Goal: Task Accomplishment & Management: Use online tool/utility

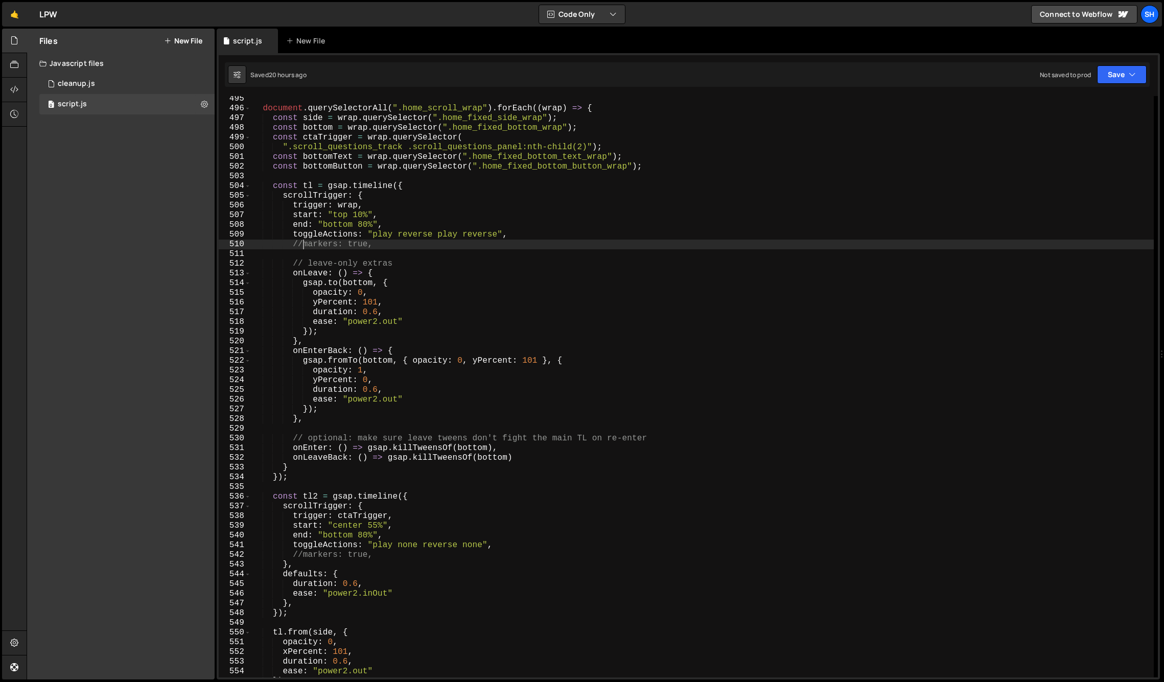
scroll to position [4797, 0]
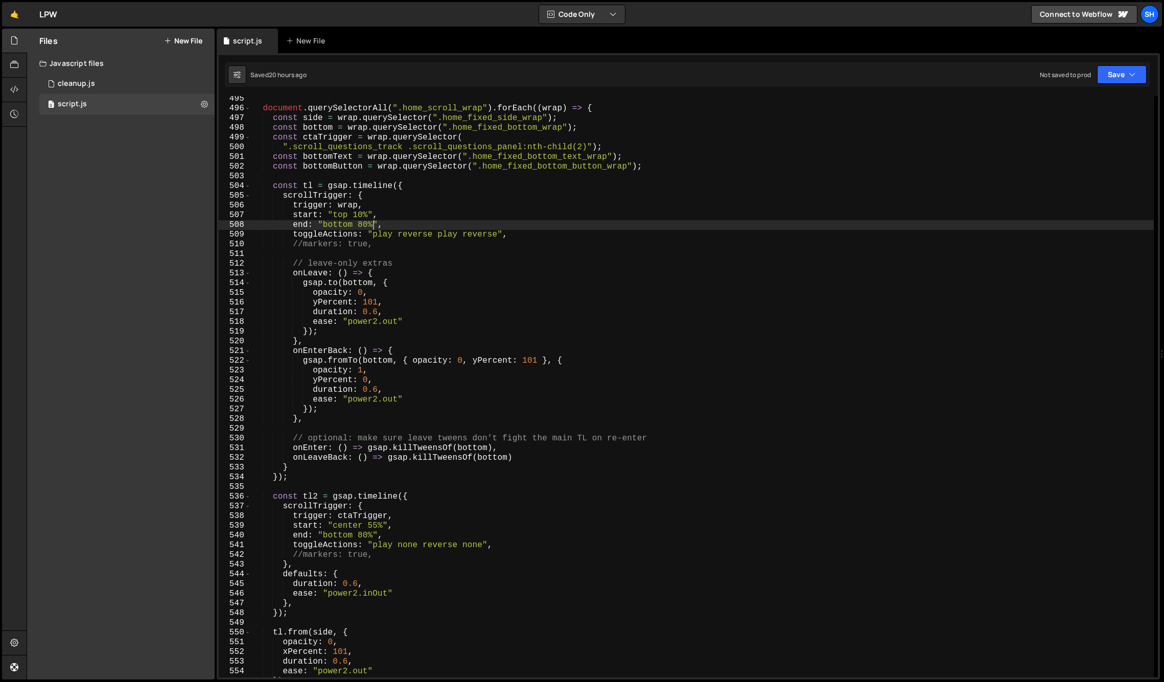
click at [373, 224] on div "document . querySelectorAll ( ".home_scroll_wrap" ) . forEach (( wrap ) => { co…" at bounding box center [702, 394] width 903 height 601
click at [48, 260] on div "Files New File Javascript files 0 cleanup.js 0 0 script.js 0 CSS files Copy sha…" at bounding box center [121, 354] width 188 height 651
click at [124, 264] on div "Files New File Javascript files 0 cleanup.js 0 0 script.js 0 CSS files Copy sha…" at bounding box center [121, 354] width 188 height 651
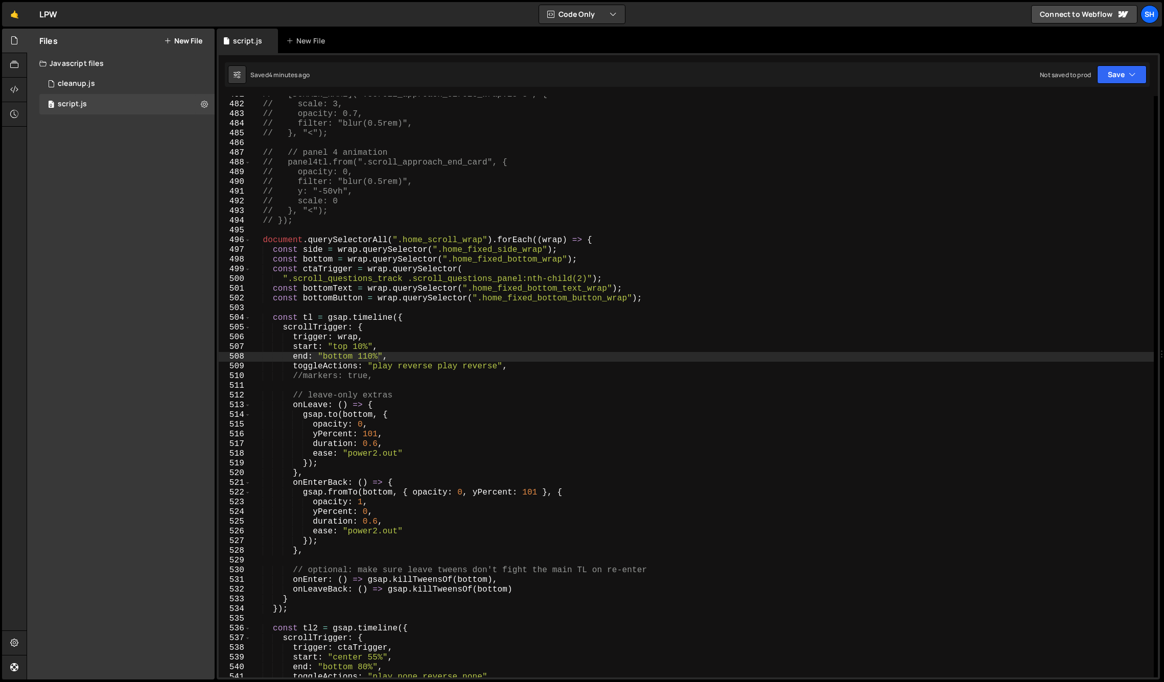
scroll to position [4657, 0]
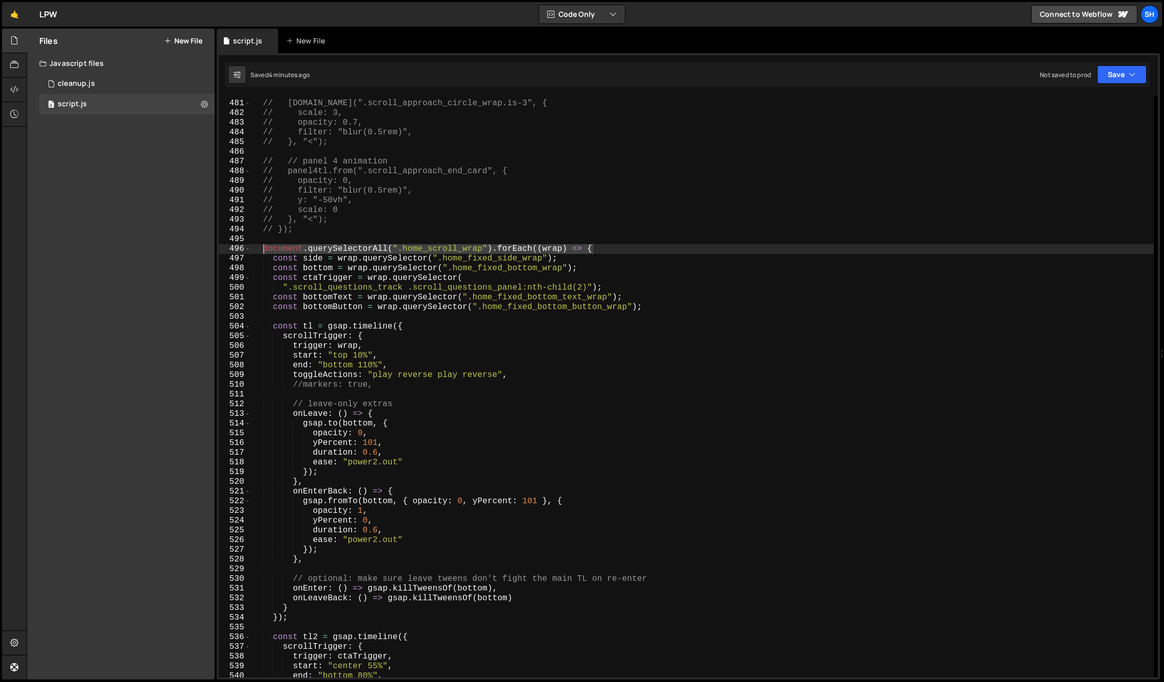
drag, startPoint x: 596, startPoint y: 248, endPoint x: 263, endPoint y: 244, distance: 332.6
click at [263, 245] on div "// panel4tl.to(".scroll_approach_circle_wrap.is-3", { // scale: 3, // opacity: …" at bounding box center [702, 389] width 903 height 601
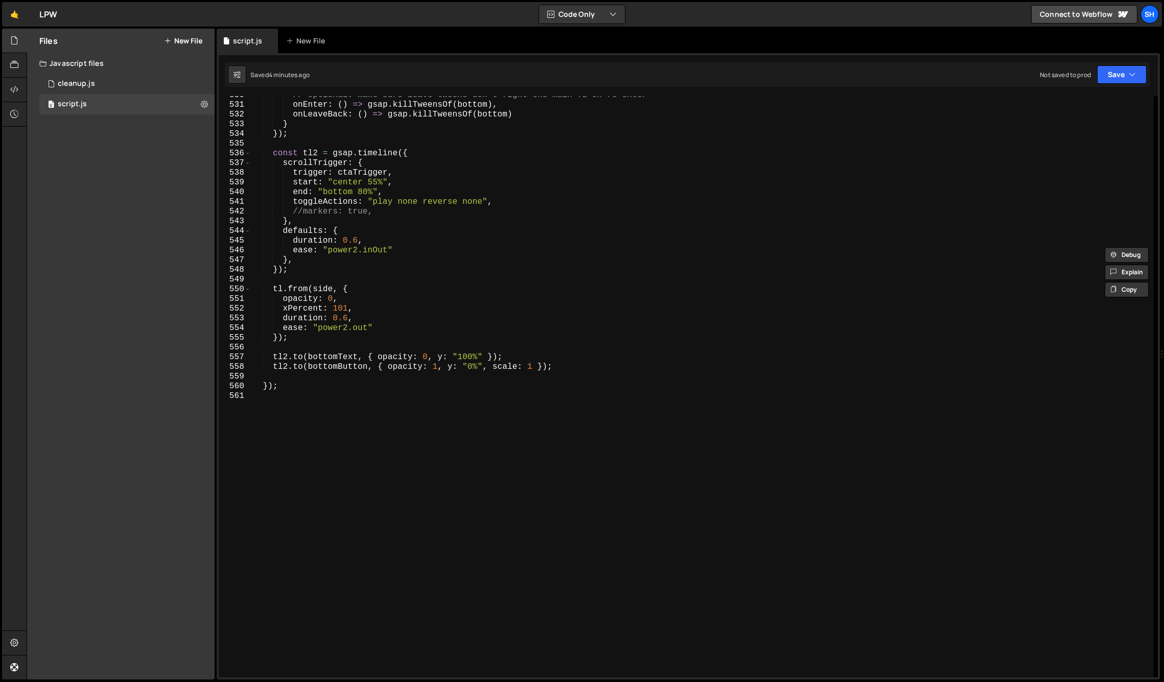
scroll to position [5150, 0]
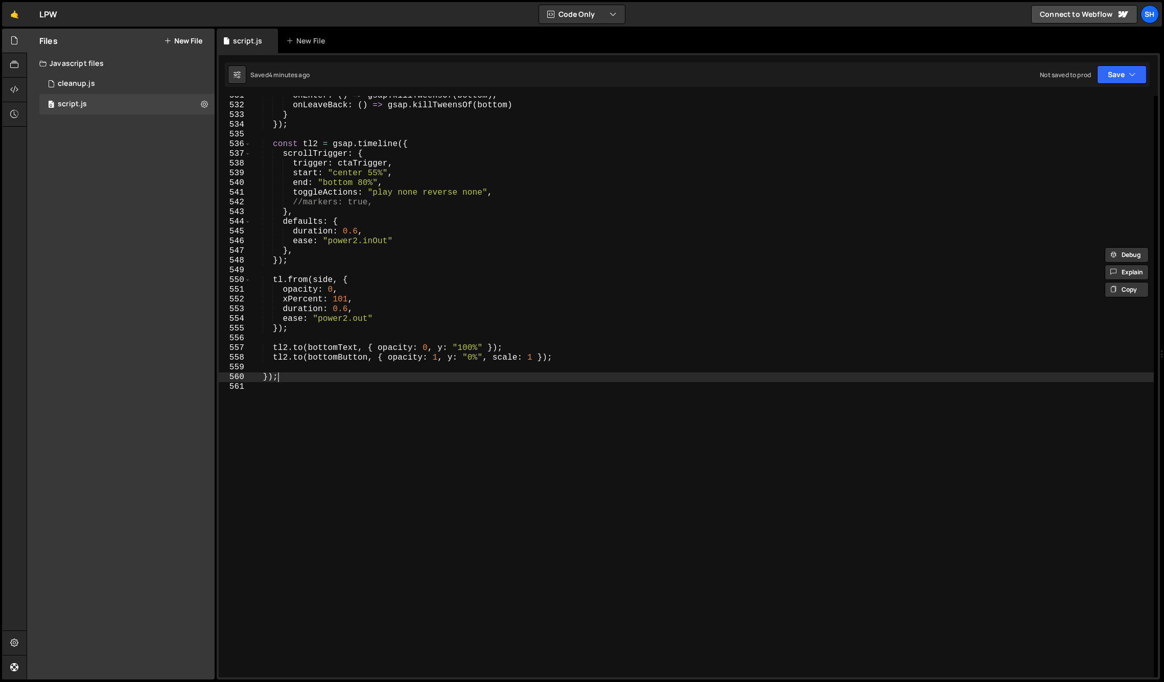
click at [284, 372] on div "onEnter : ( ) => gsap . killTweensOf ( bottom ) , onLeaveBack : ( ) => gsap . k…" at bounding box center [702, 391] width 903 height 601
type textarea "});"
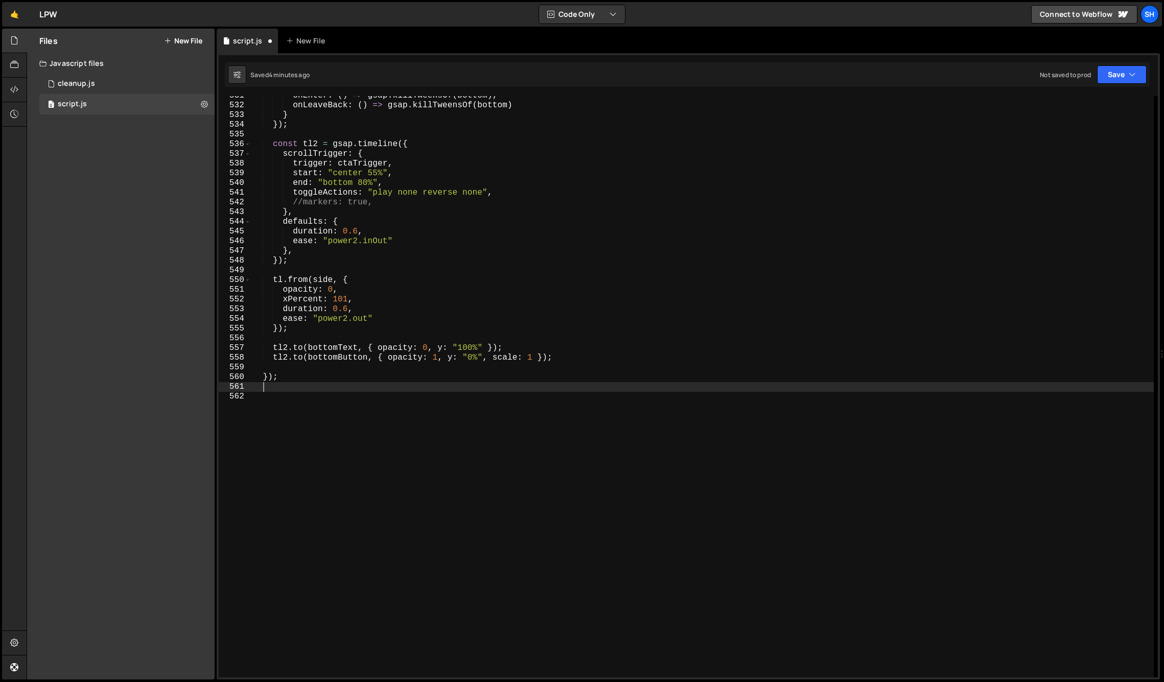
scroll to position [0, 0]
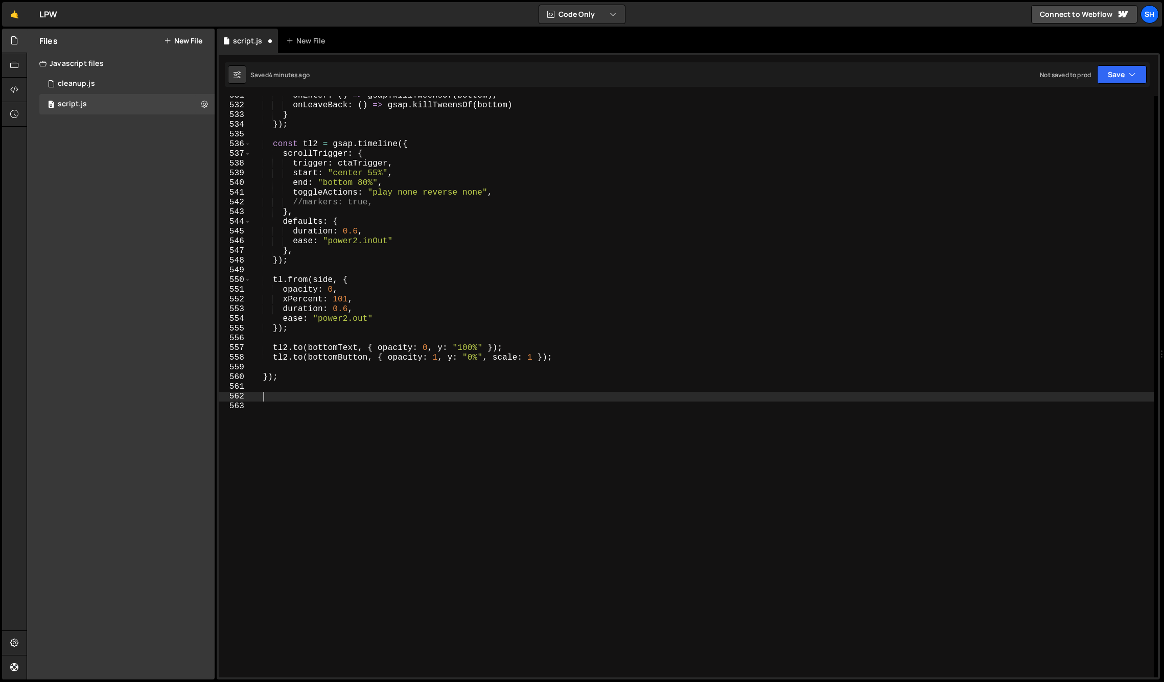
paste textarea "document.querySelectorAll(".home_scroll_wrap").forEach((wrap) => {"
type textarea "document.querySelectorAll(".home_scroll_wrap").forEach((wrap) => {"
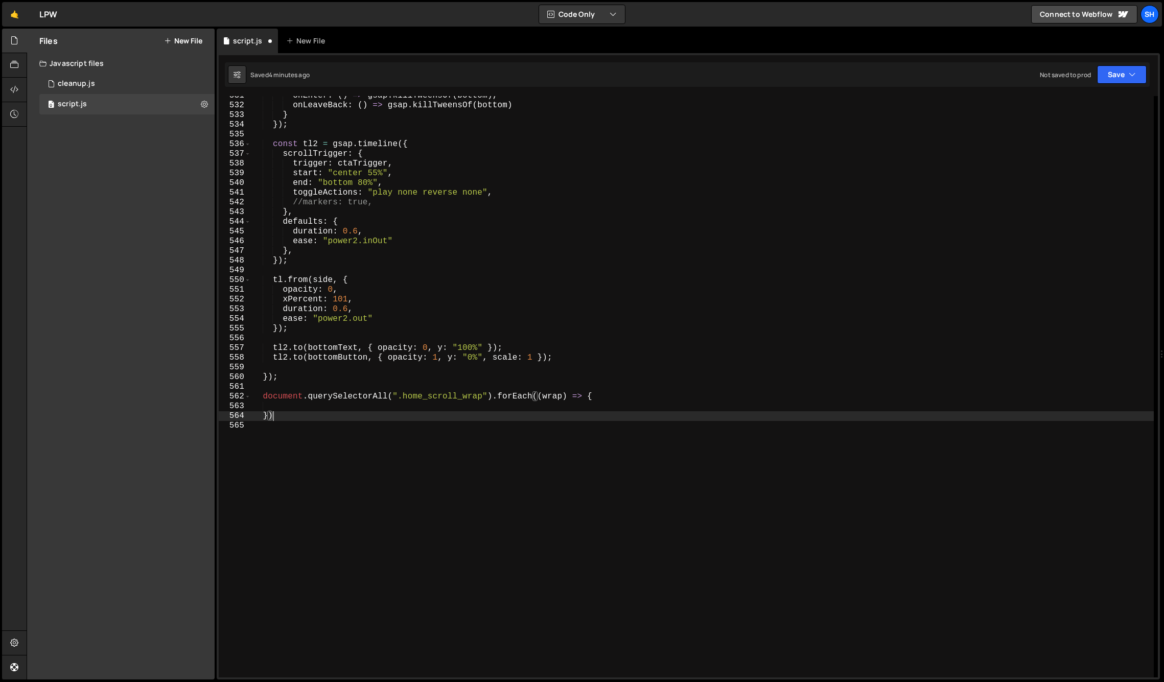
type textarea "});"
click at [386, 407] on div "onEnter : ( ) => gsap . killTweensOf ( bottom ) , onLeaveBack : ( ) => gsap . k…" at bounding box center [702, 391] width 903 height 601
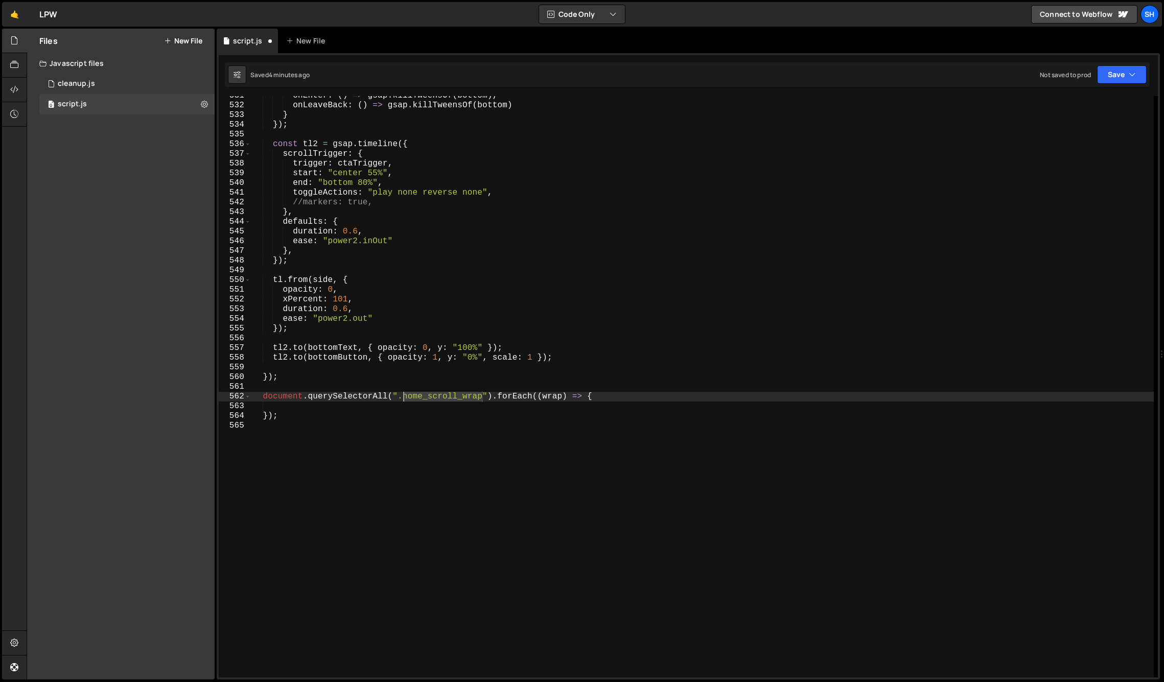
drag, startPoint x: 482, startPoint y: 394, endPoint x: 404, endPoint y: 395, distance: 77.7
click at [404, 395] on div "onEnter : ( ) => gsap . killTweensOf ( bottom ) , onLeaveBack : ( ) => gsap . k…" at bounding box center [702, 391] width 903 height 601
paste textarea "scroll_questions"
type textarea "document.querySelectorAll(".scroll_questions_wrap").forEach((wrap) => {"
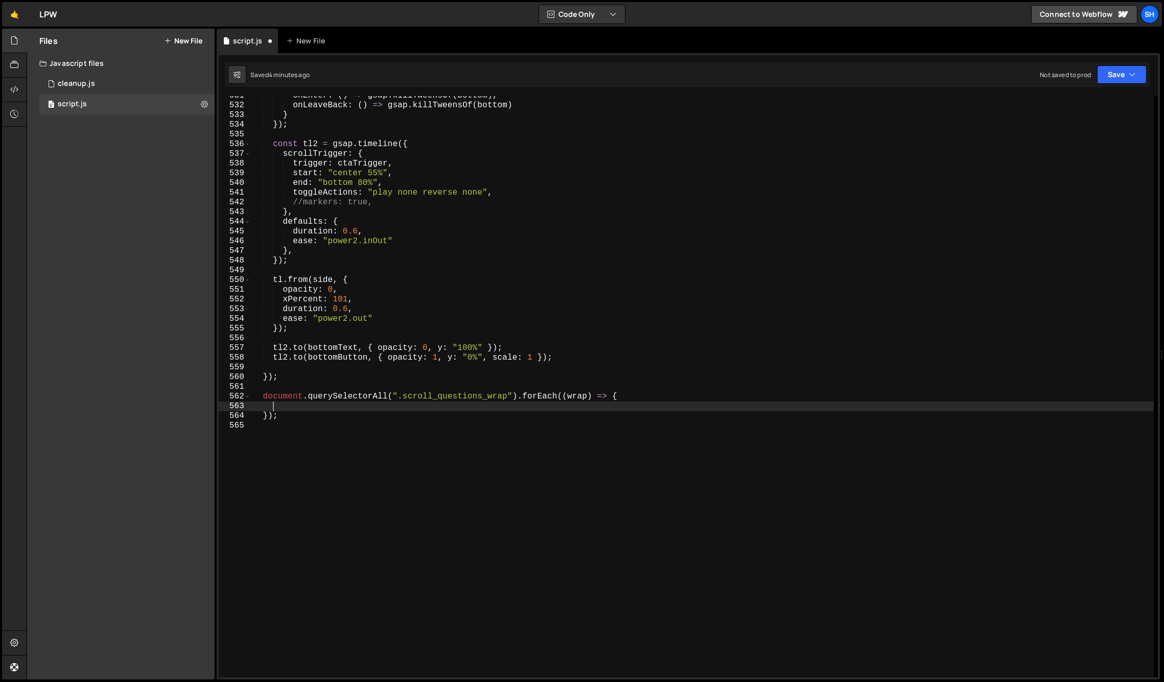
click at [341, 407] on div "onEnter : ( ) => gsap . killTweensOf ( bottom ) , onLeaveBack : ( ) => gsap . k…" at bounding box center [702, 391] width 903 height 601
click at [123, 313] on div "Files New File Javascript files 0 cleanup.js 0 0 script.js 0 CSS files Copy sha…" at bounding box center [121, 354] width 188 height 651
click at [162, 325] on div "Files New File Javascript files 0 cleanup.js 0 0 script.js 0 CSS files Copy sha…" at bounding box center [121, 354] width 188 height 651
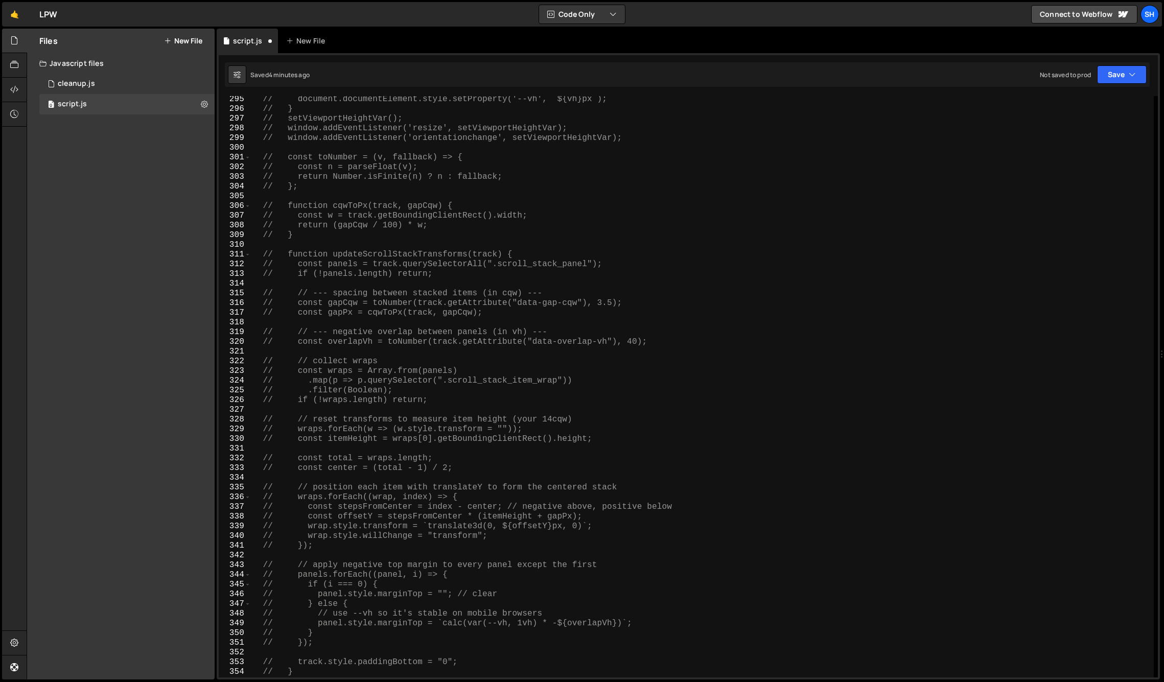
scroll to position [2855, 0]
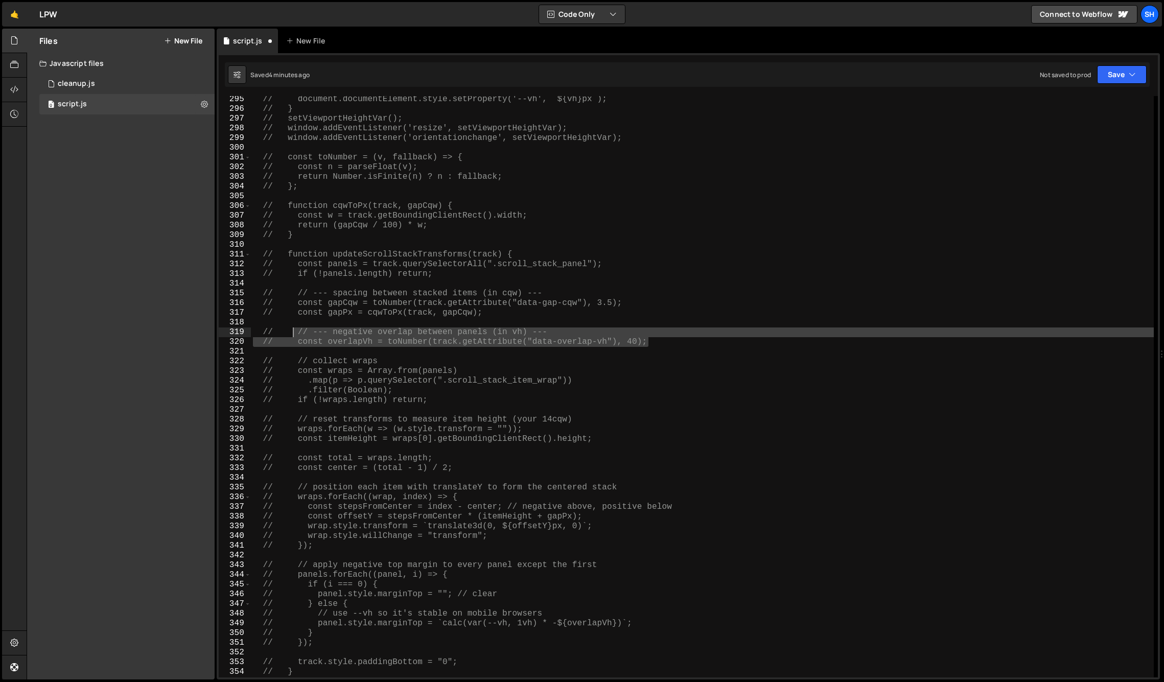
drag, startPoint x: 659, startPoint y: 340, endPoint x: 293, endPoint y: 335, distance: 365.9
click at [294, 335] on div "// document.documentElement.style.setProperty('--vh', `${vh}px`); // } // setVi…" at bounding box center [702, 395] width 903 height 601
click at [99, 330] on div "Files New File Javascript files 0 cleanup.js 0 0 script.js 0 CSS files Copy sha…" at bounding box center [121, 354] width 188 height 651
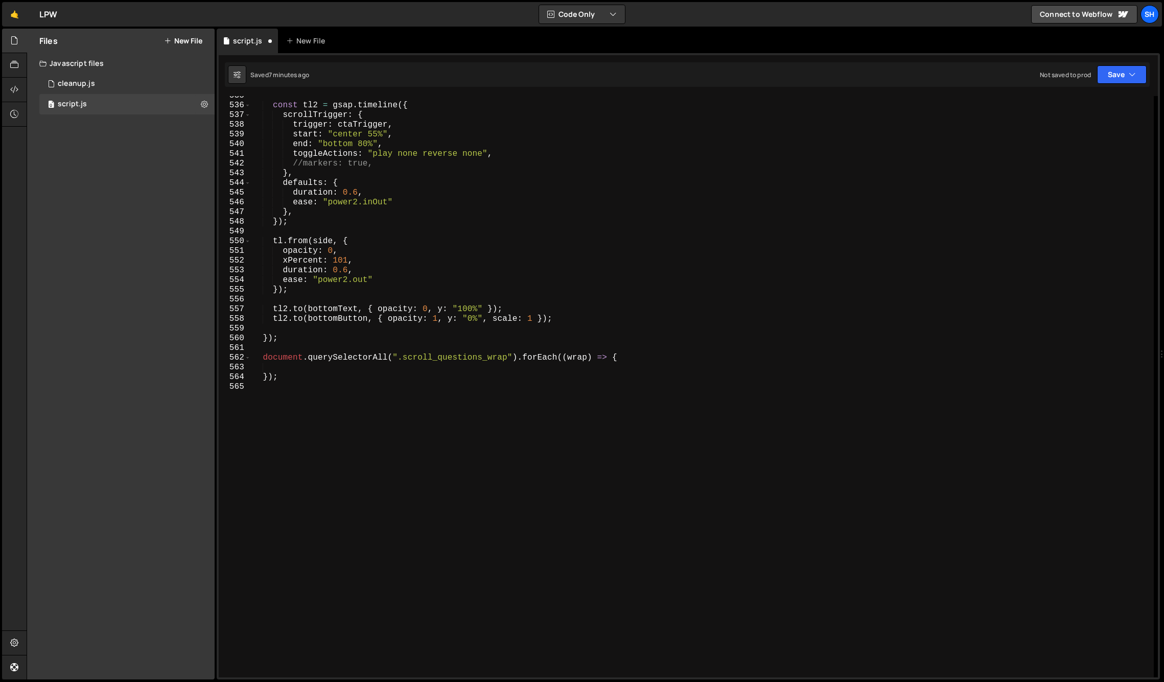
scroll to position [5189, 0]
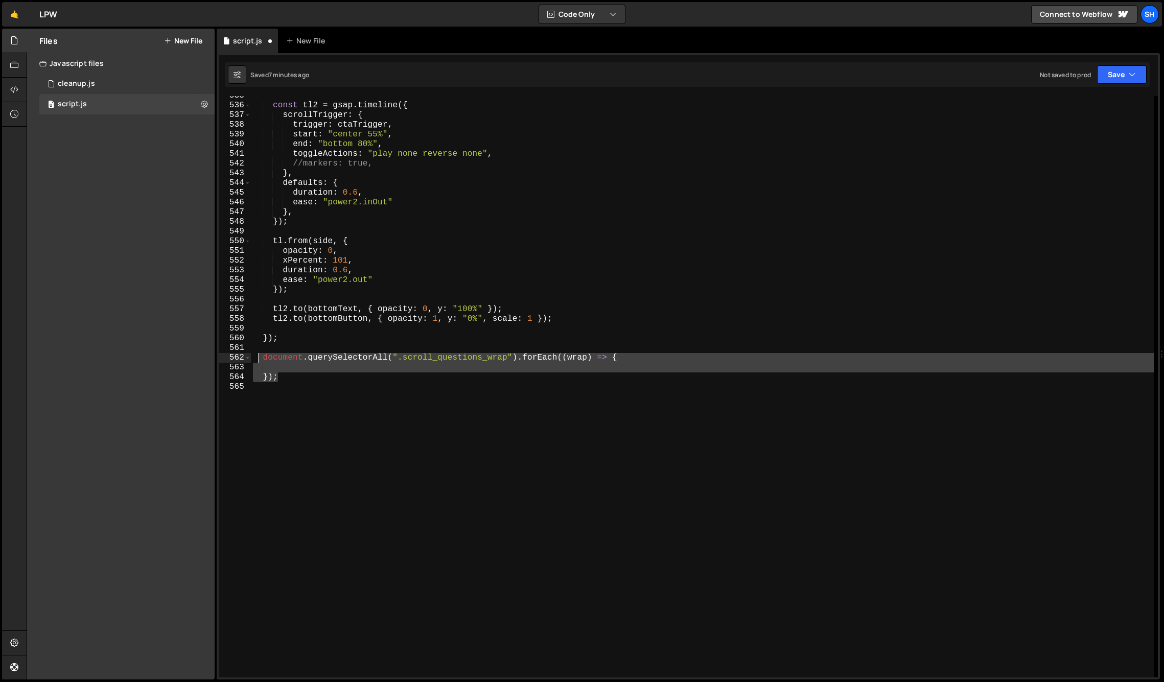
drag, startPoint x: 276, startPoint y: 374, endPoint x: 259, endPoint y: 358, distance: 24.2
click at [259, 358] on div "const tl2 = gsap . timeline ({ scrollTrigger : { trigger : ctaTrigger , start :…" at bounding box center [702, 391] width 903 height 601
click at [284, 379] on div "const tl2 = gsap . timeline ({ scrollTrigger : { trigger : ctaTrigger , start :…" at bounding box center [702, 386] width 903 height 581
drag, startPoint x: 286, startPoint y: 379, endPoint x: 260, endPoint y: 359, distance: 33.2
click at [260, 359] on div "const tl2 = gsap . timeline ({ scrollTrigger : { trigger : ctaTrigger , start :…" at bounding box center [702, 391] width 903 height 601
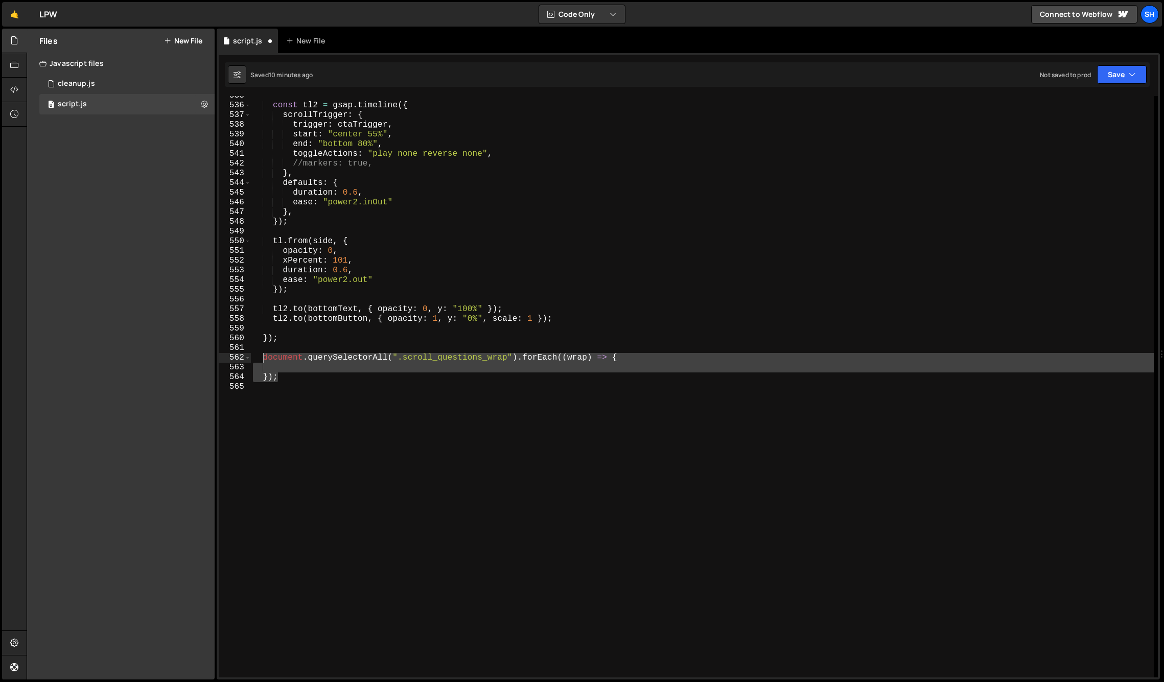
type textarea "document.querySelectorAll(".scroll_questions_wrap").forEach((wrap) => {"
paste textarea
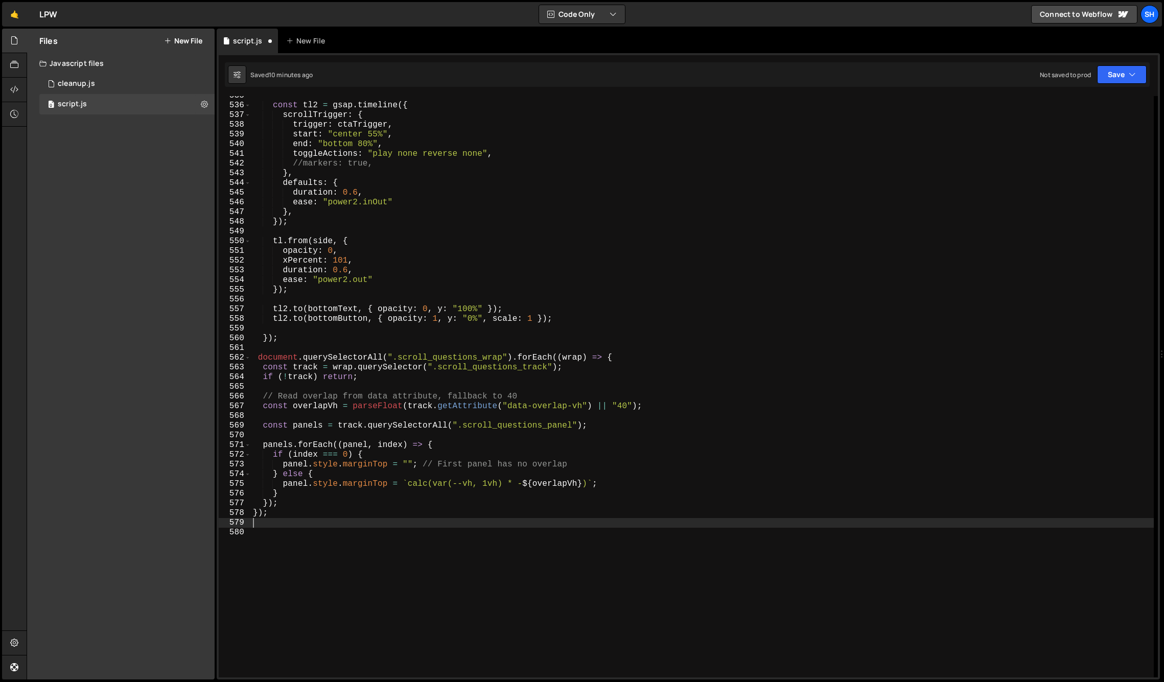
scroll to position [0, 0]
drag, startPoint x: 162, startPoint y: 355, endPoint x: 156, endPoint y: 345, distance: 11.5
click at [162, 355] on div "Files New File Javascript files 0 cleanup.js 0 0 script.js 0 CSS files Copy sha…" at bounding box center [121, 354] width 188 height 651
click at [148, 372] on div "Files New File Javascript files 0 cleanup.js 0 0 script.js 0 CSS files Copy sha…" at bounding box center [121, 354] width 188 height 651
type textarea "});"
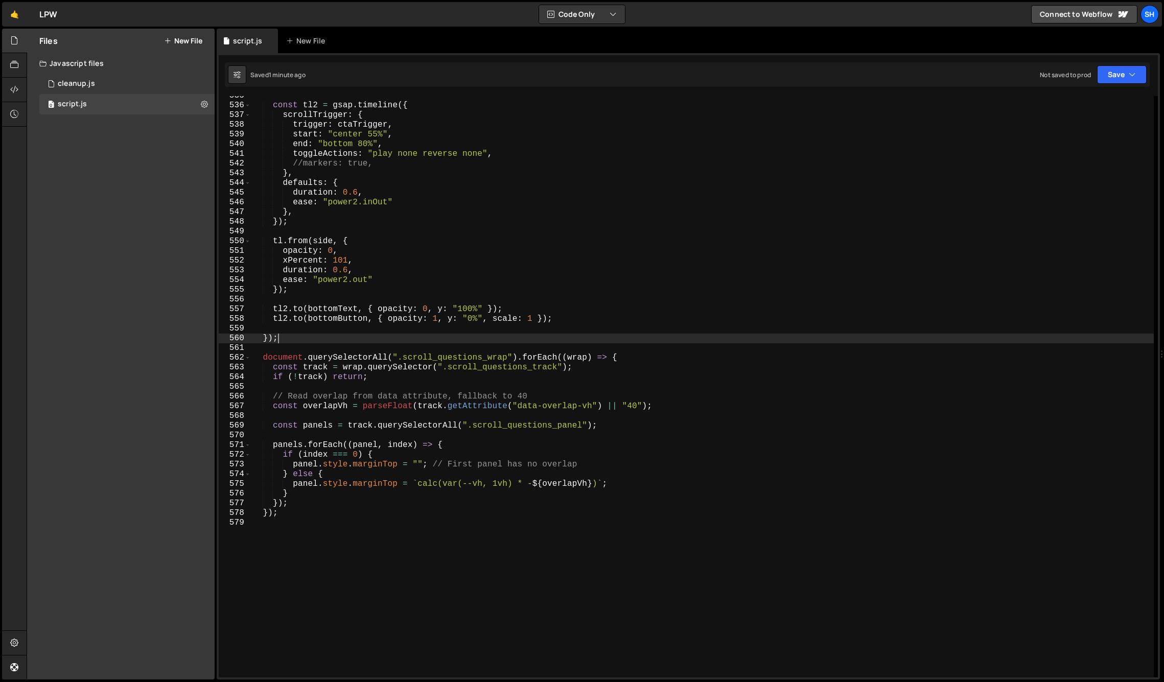
click at [329, 338] on div "const tl2 = gsap . timeline ({ scrollTrigger : { trigger : ctaTrigger , start :…" at bounding box center [702, 391] width 903 height 601
drag, startPoint x: 104, startPoint y: 348, endPoint x: 98, endPoint y: 349, distance: 5.8
click at [99, 349] on div "Files New File Javascript files 0 cleanup.js 0 0 script.js 0 CSS files Copy sha…" at bounding box center [121, 354] width 188 height 651
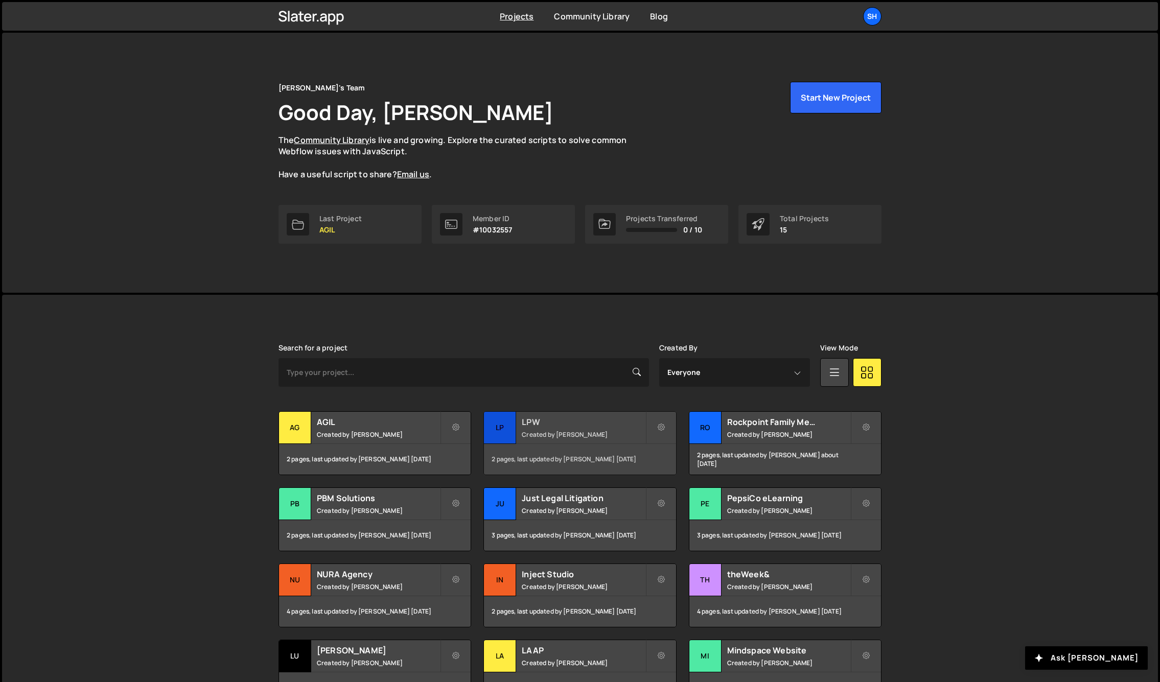
click at [497, 431] on div "LP" at bounding box center [500, 428] width 32 height 32
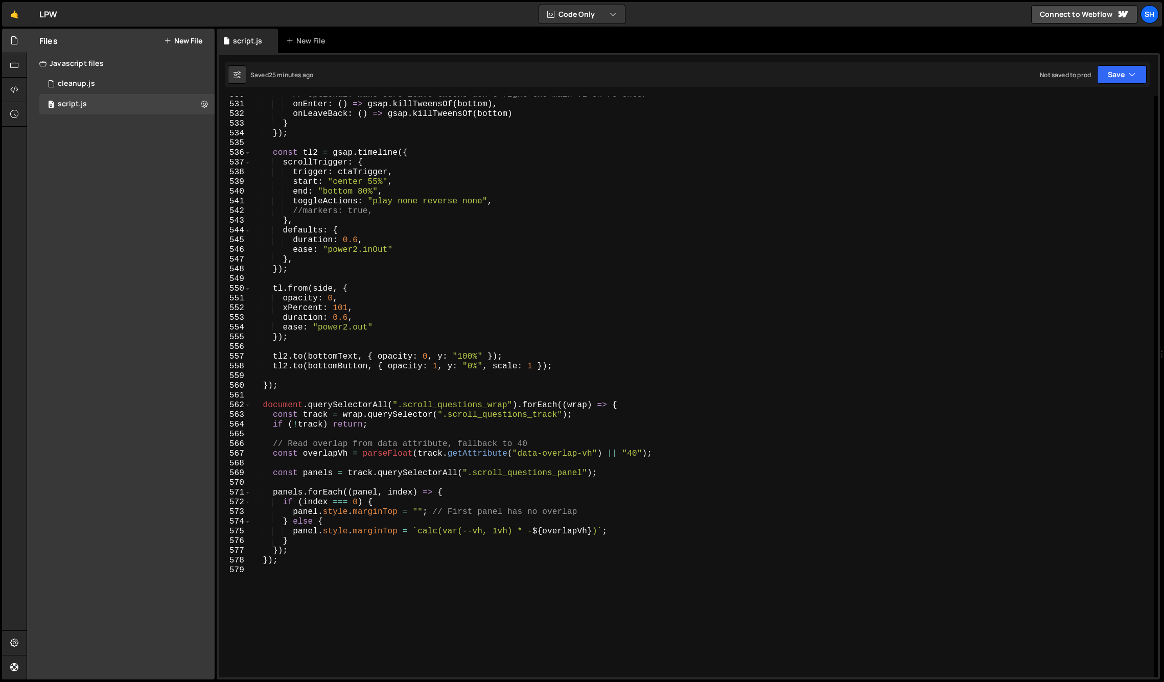
scroll to position [5143, 0]
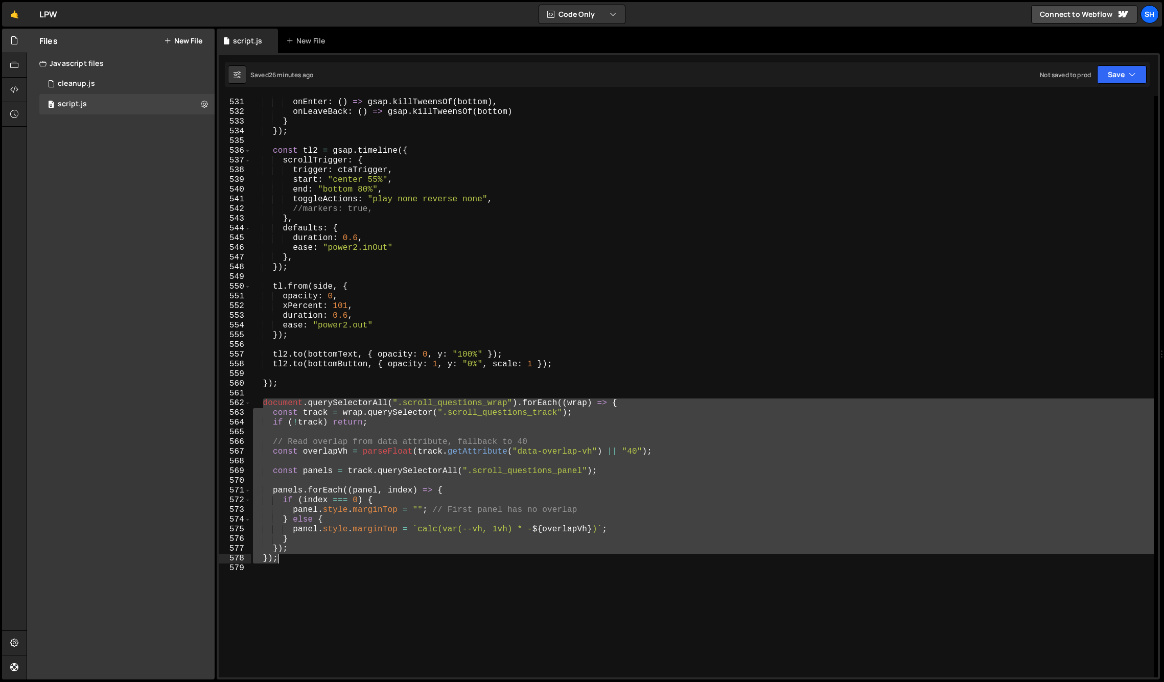
drag, startPoint x: 263, startPoint y: 401, endPoint x: 290, endPoint y: 556, distance: 157.7
click at [290, 557] on div "// optional: make sure leave tweens don't fight the main TL on re-enter onEnter…" at bounding box center [702, 388] width 903 height 601
type textarea "// }); // });"
click at [105, 77] on div "0 cleanup.js 0" at bounding box center [126, 84] width 175 height 20
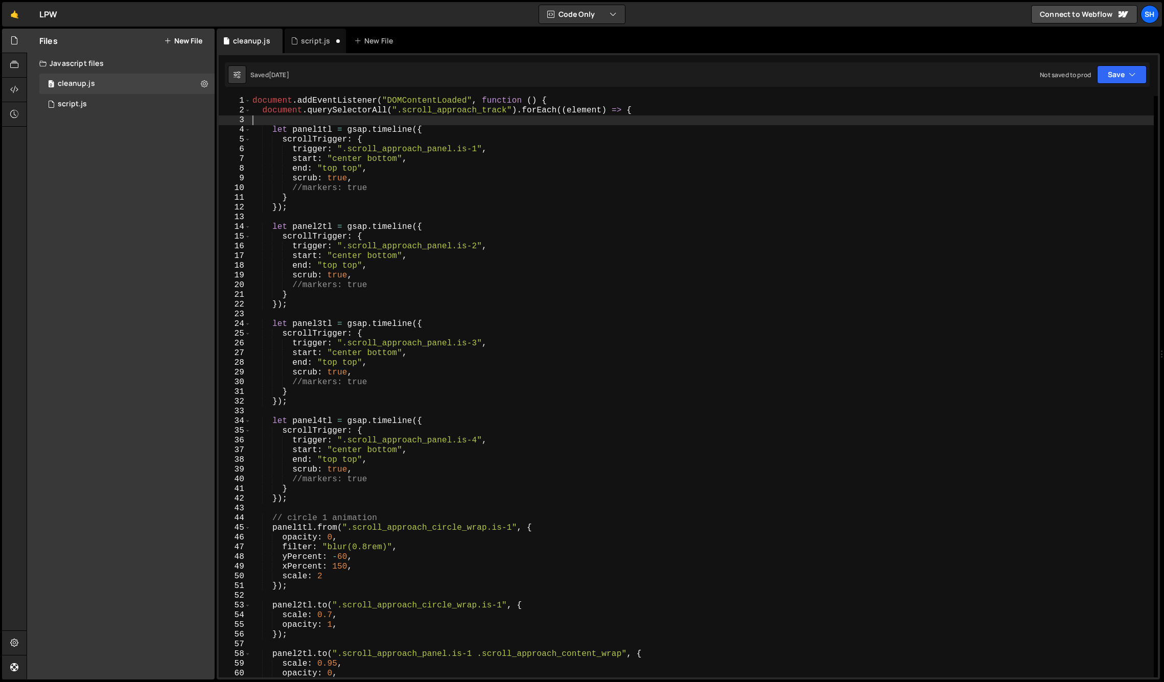
click at [275, 117] on div "document . addEventListener ( "DOMContentLoaded" , function ( ) { document . qu…" at bounding box center [701, 396] width 903 height 601
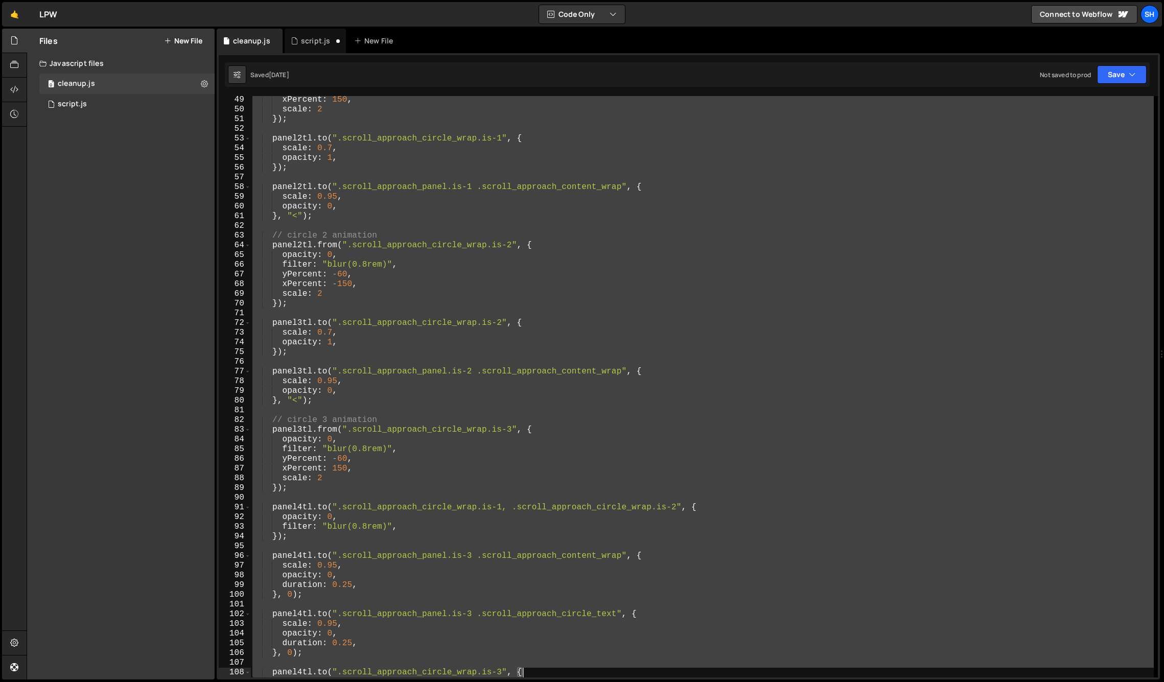
scroll to position [613, 0]
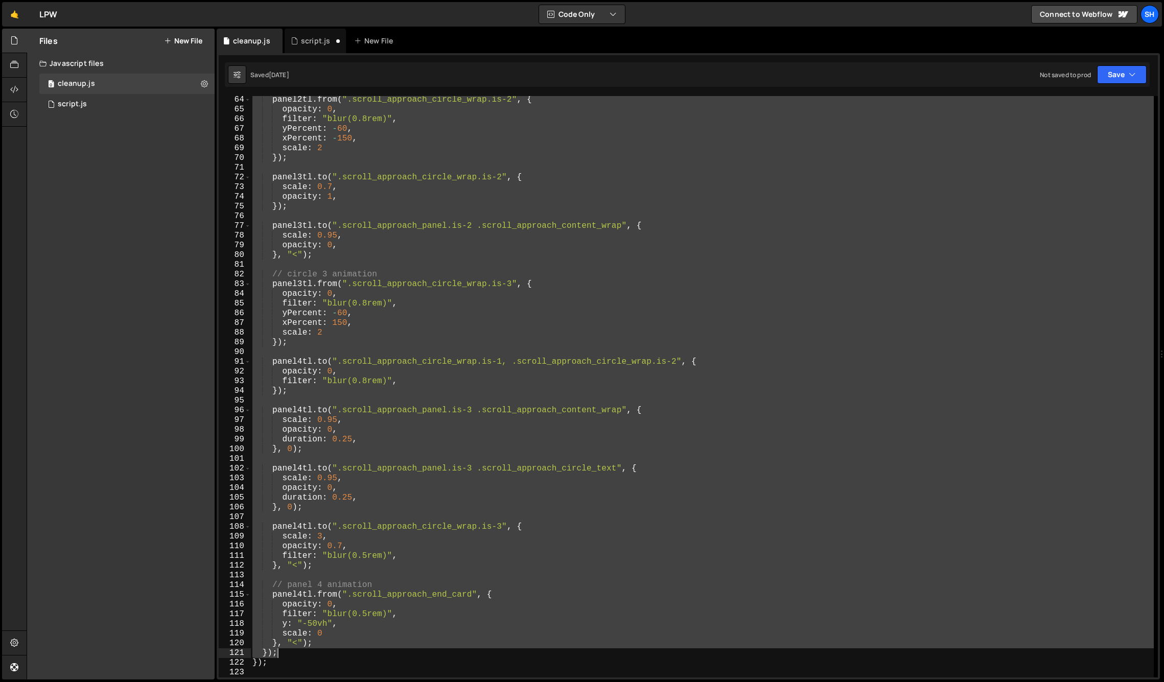
drag, startPoint x: 262, startPoint y: 110, endPoint x: 513, endPoint y: 649, distance: 594.7
click at [513, 649] on div "panel2tl . from ( ".scroll_approach_circle_wrap.is-2" , { opacity : 0 , filter …" at bounding box center [701, 395] width 903 height 601
type textarea "}, "<"); });"
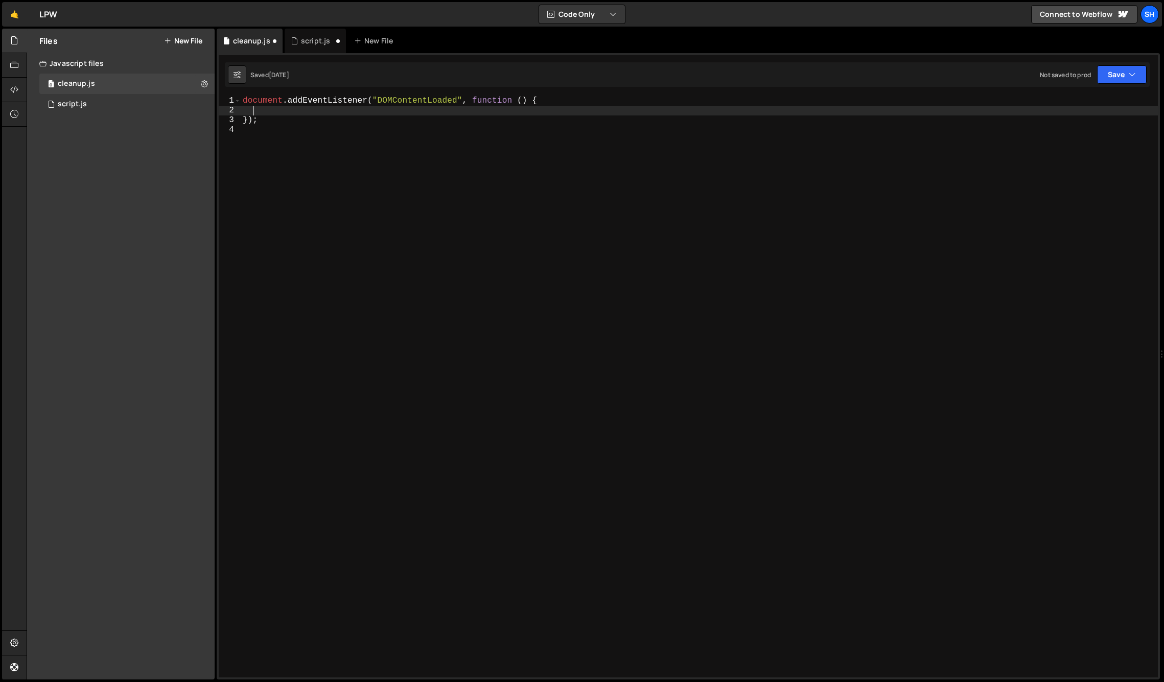
paste textarea "});"
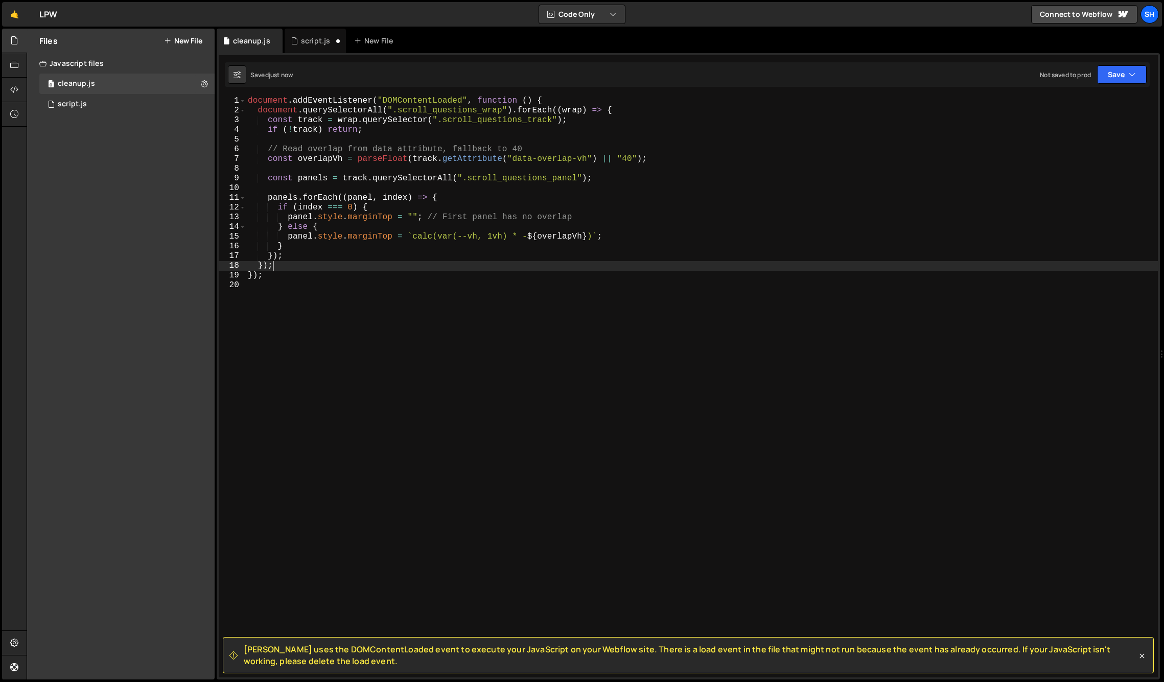
type textarea "});"
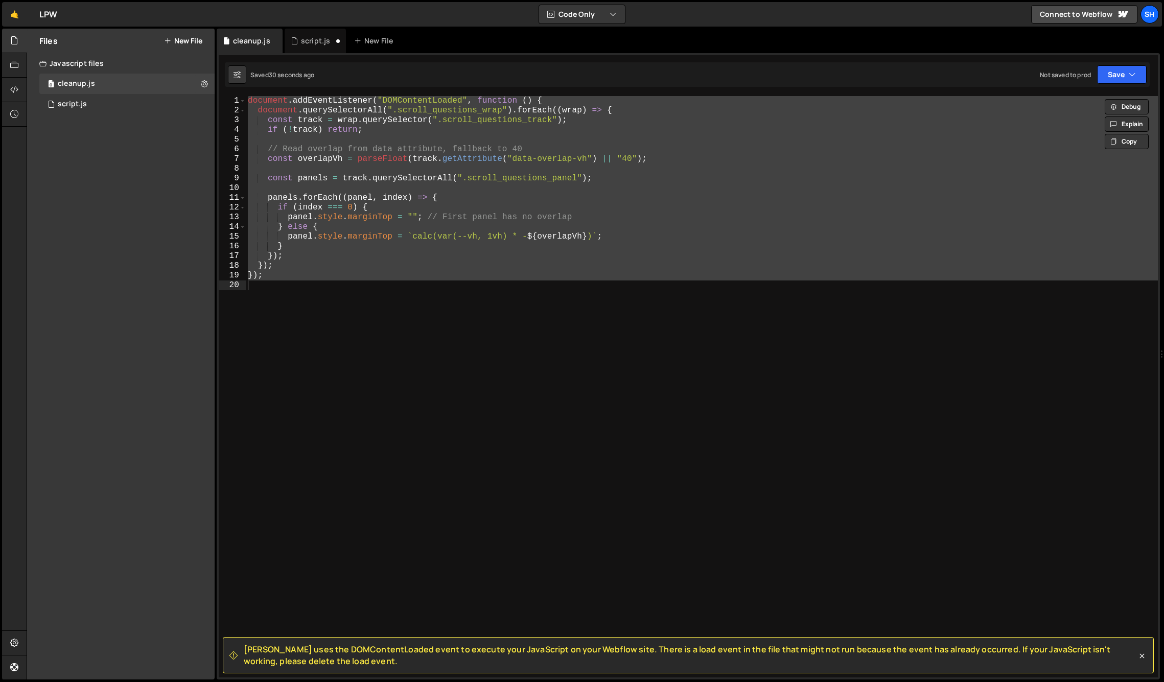
drag, startPoint x: 160, startPoint y: 218, endPoint x: 305, endPoint y: 74, distance: 204.5
click at [179, 201] on div "Files New File Javascript files 0 cleanup.js 0 0 script.js 0 CSS files Copy sha…" at bounding box center [121, 354] width 188 height 651
click at [313, 37] on div "script.js" at bounding box center [315, 41] width 29 height 10
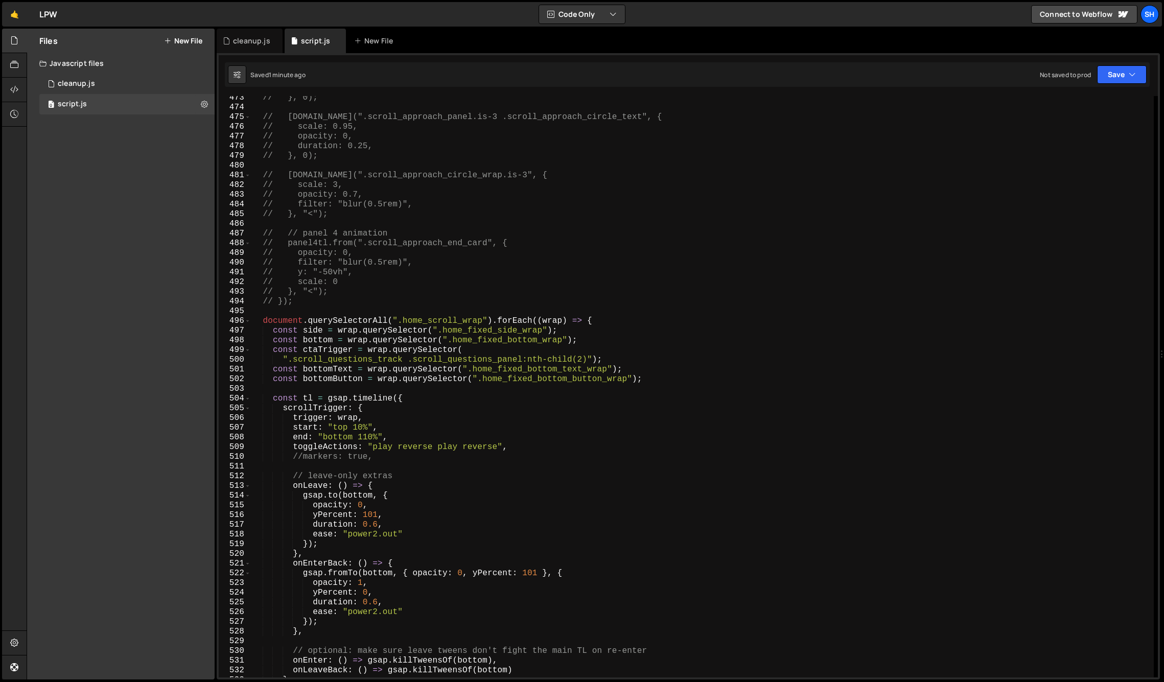
scroll to position [4585, 0]
click at [582, 356] on div "// }, 0); // [DOMAIN_NAME](".scroll_approach_panel.is-3 .scroll_approach_circle…" at bounding box center [702, 392] width 903 height 601
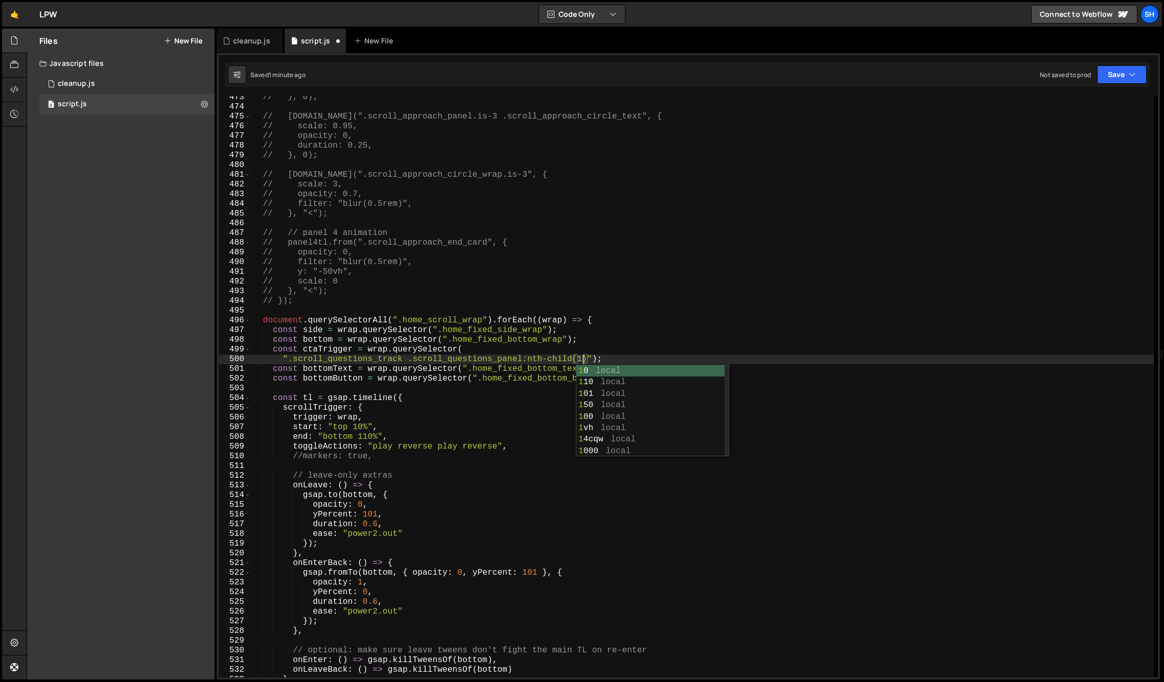
scroll to position [0, 20]
click at [629, 354] on div "// }, 0); // [DOMAIN_NAME](".scroll_approach_panel.is-3 .scroll_approach_circle…" at bounding box center [702, 392] width 903 height 601
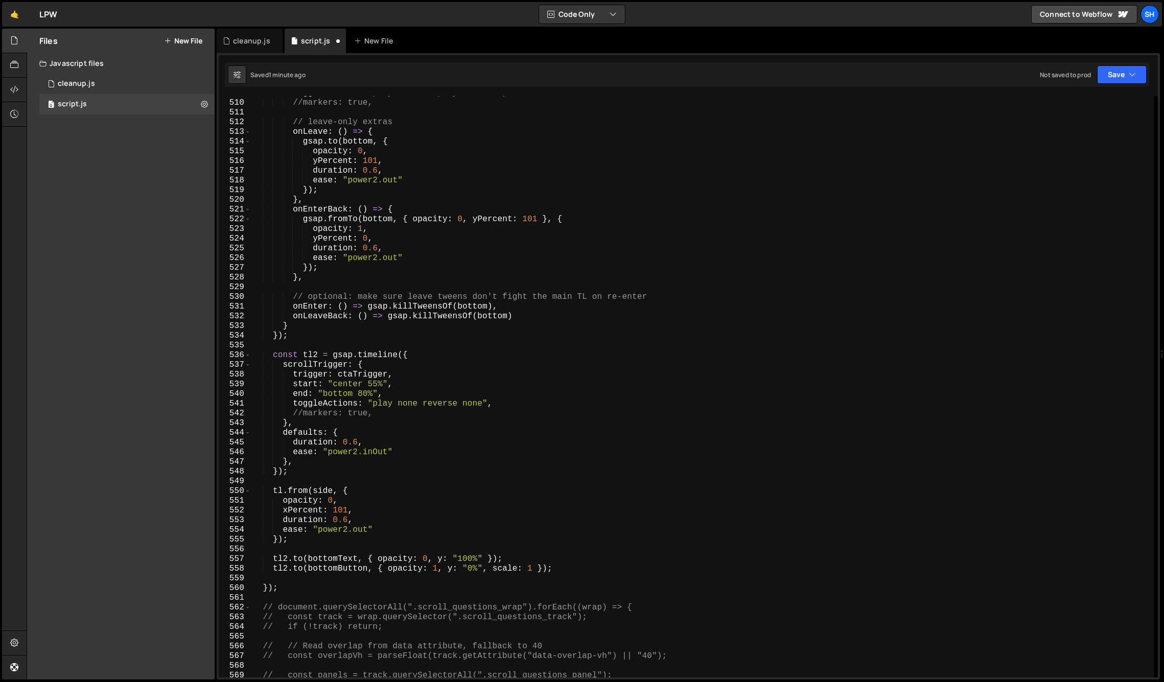
scroll to position [4938, 0]
drag, startPoint x: 382, startPoint y: 384, endPoint x: 369, endPoint y: 384, distance: 13.3
click at [369, 384] on div "toggleActions : "play reverse play reverse" , //markers: true, // leave-only ex…" at bounding box center [702, 388] width 903 height 601
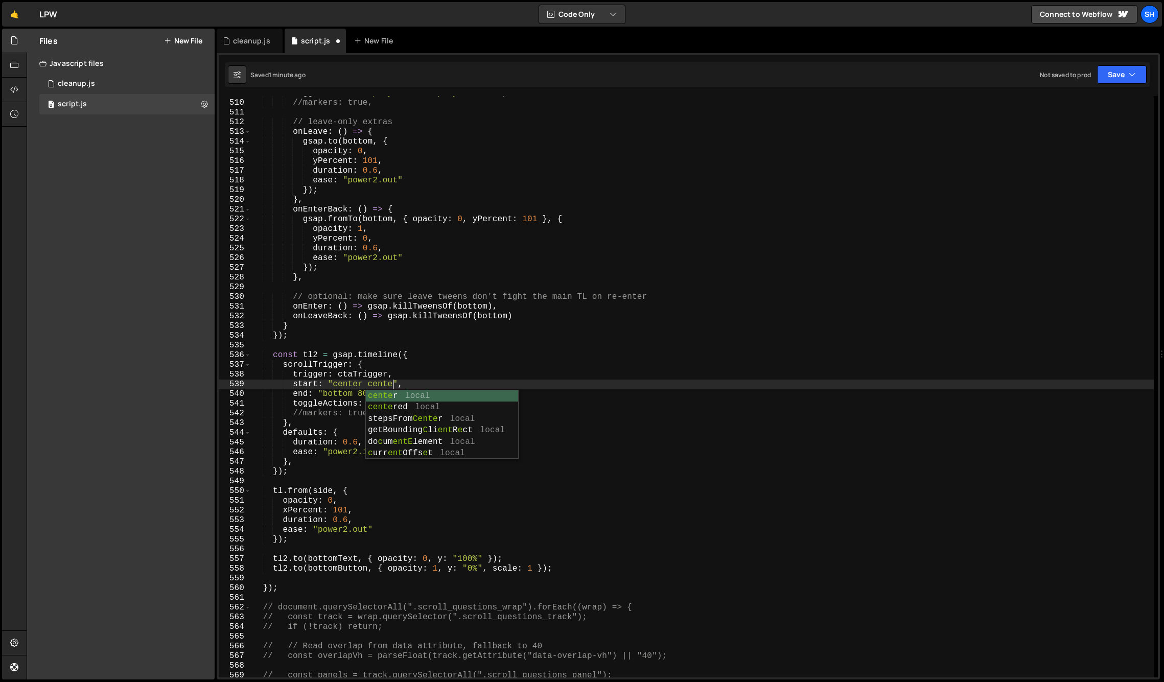
scroll to position [0, 9]
click at [412, 385] on div "toggleActions : "play reverse play reverse" , //markers: true, // leave-only ex…" at bounding box center [702, 388] width 903 height 601
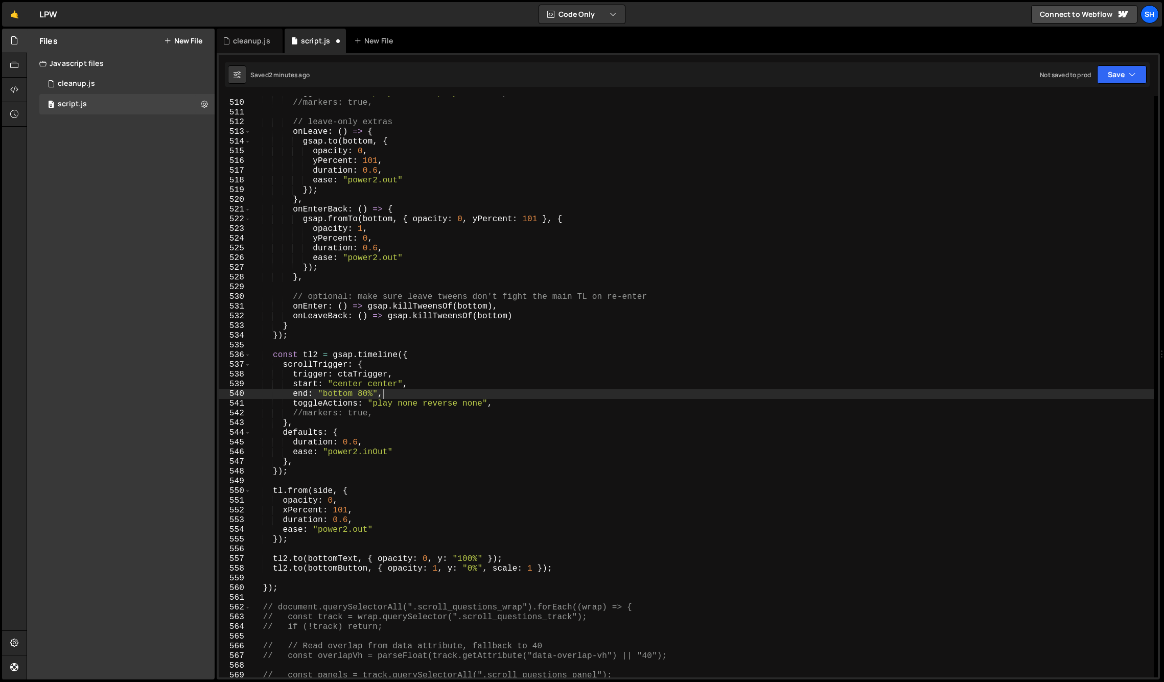
click at [384, 394] on div "toggleActions : "play reverse play reverse" , //markers: true, // leave-only ex…" at bounding box center [702, 388] width 903 height 601
click at [110, 399] on div "Files New File Javascript files 0 cleanup.js 0 0 script.js 0 CSS files Copy sha…" at bounding box center [121, 354] width 188 height 651
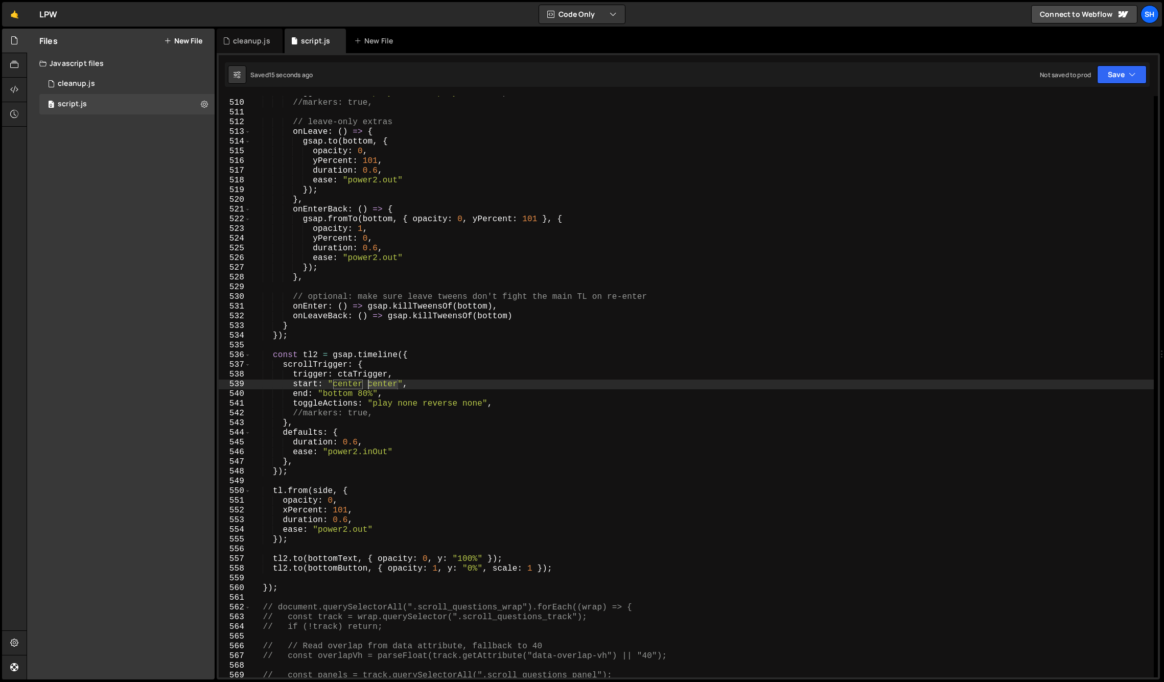
drag, startPoint x: 398, startPoint y: 385, endPoint x: 367, endPoint y: 385, distance: 30.7
click at [367, 385] on div "toggleActions : "play reverse play reverse" , //markers: true, // leave-only ex…" at bounding box center [702, 388] width 903 height 601
click at [118, 371] on div "Files New File Javascript files 0 cleanup.js 0 0 script.js 0 CSS files Copy sha…" at bounding box center [121, 354] width 188 height 651
click at [166, 444] on div "Files New File Javascript files 0 cleanup.js 0 0 script.js 0 CSS files Copy sha…" at bounding box center [121, 354] width 188 height 651
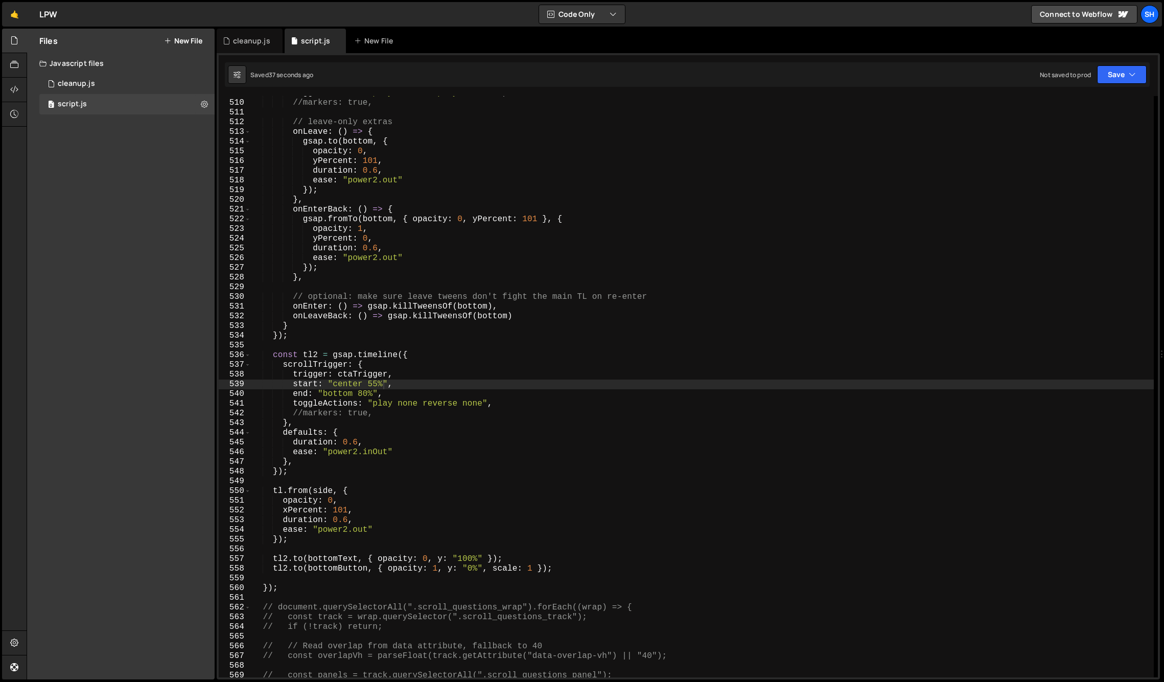
click at [353, 395] on div "toggleActions : "play reverse play reverse" , //markers: true, // leave-only ex…" at bounding box center [702, 388] width 903 height 601
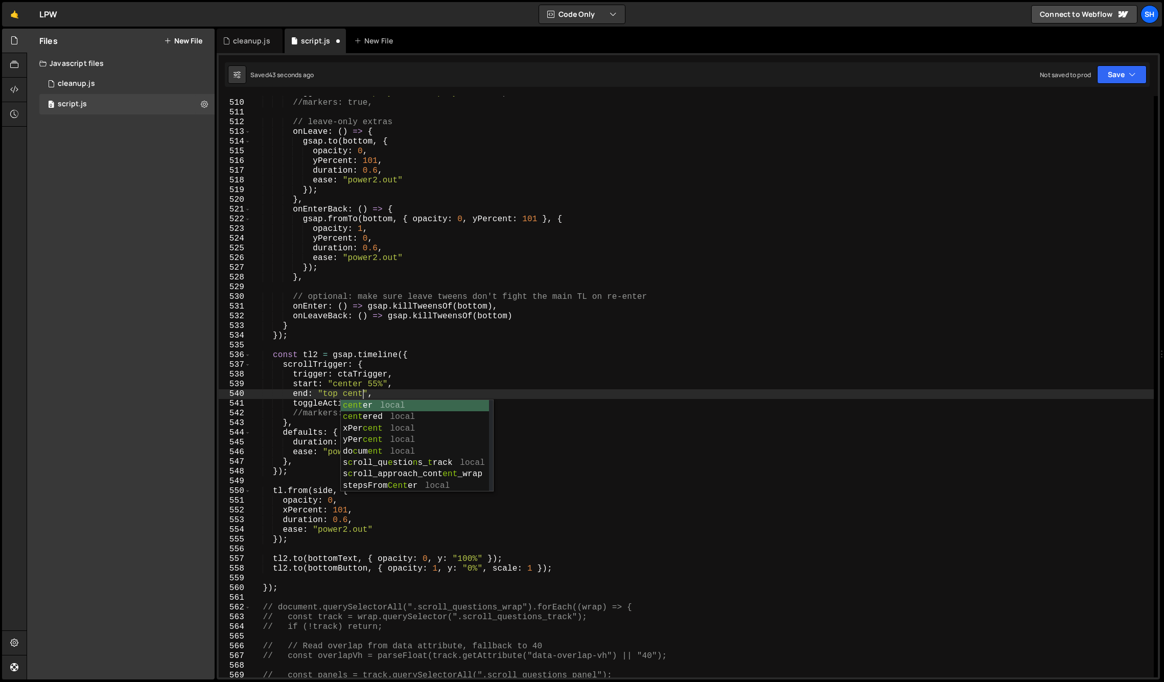
scroll to position [0, 7]
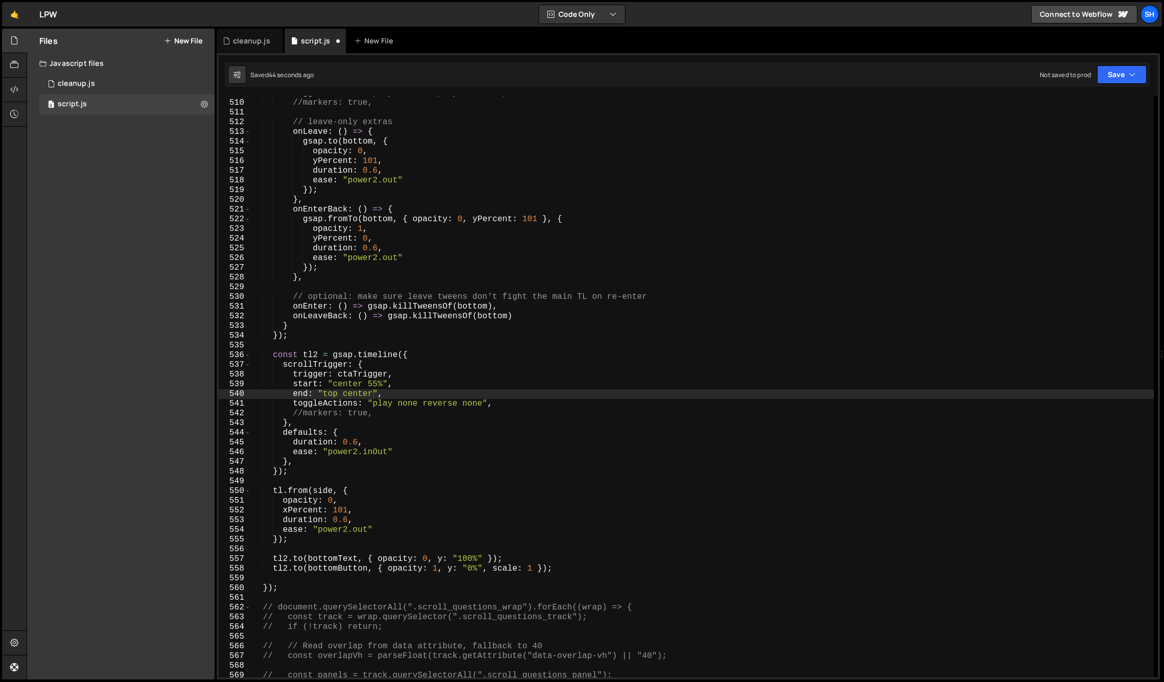
click at [155, 336] on div "Files New File Javascript files 0 cleanup.js 0 0 script.js 0 CSS files Copy sha…" at bounding box center [121, 354] width 188 height 651
click at [145, 319] on div "Files New File Javascript files 0 cleanup.js 0 0 script.js 0 CSS files Copy sha…" at bounding box center [121, 354] width 188 height 651
click at [119, 352] on div "Files New File Javascript files 0 cleanup.js 0 0 script.js 0 CSS files Copy sha…" at bounding box center [121, 354] width 188 height 651
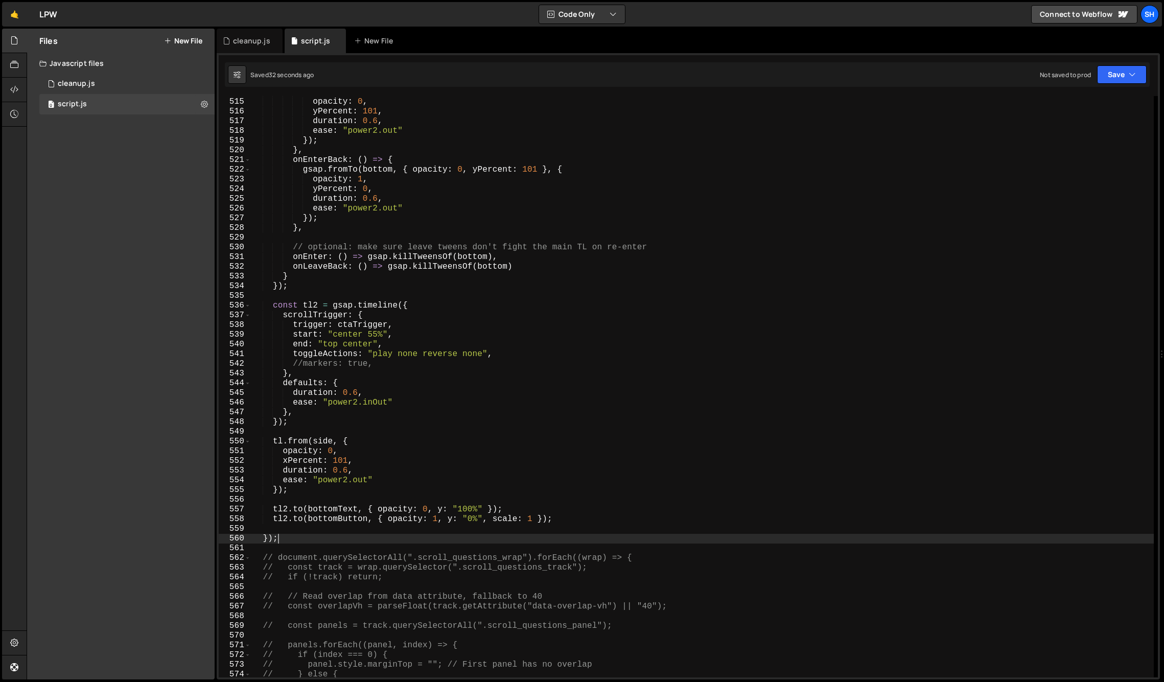
scroll to position [0, 1]
click at [279, 541] on div "gsap . to ( bottom , { opacity : 0 , yPercent : 101 , duration : 0.6 , ease : "…" at bounding box center [702, 387] width 903 height 601
click at [123, 403] on div "Files New File Javascript files 0 cleanup.js 0 0 script.js 0 CSS files Copy sha…" at bounding box center [121, 354] width 188 height 651
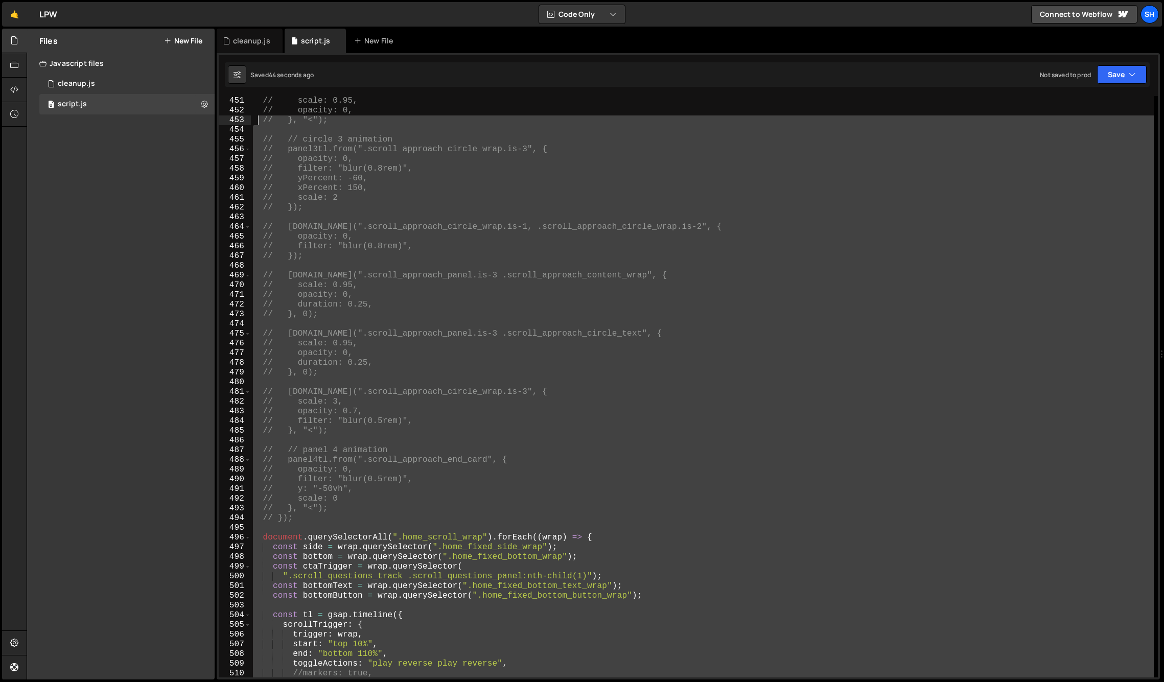
scroll to position [4368, 0]
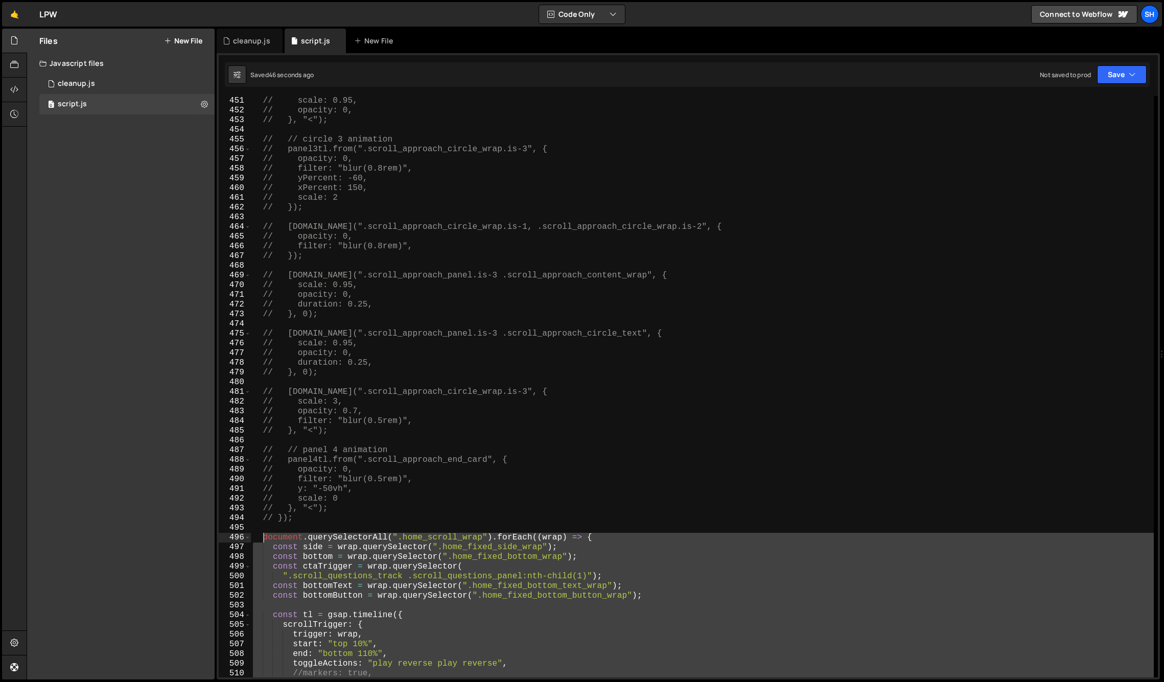
drag, startPoint x: 273, startPoint y: 484, endPoint x: 263, endPoint y: 536, distance: 52.6
click at [263, 536] on div "// scale: 0.95, // opacity: 0, // }, "<"); // // circle 3 animation // panel3tl…" at bounding box center [702, 396] width 903 height 601
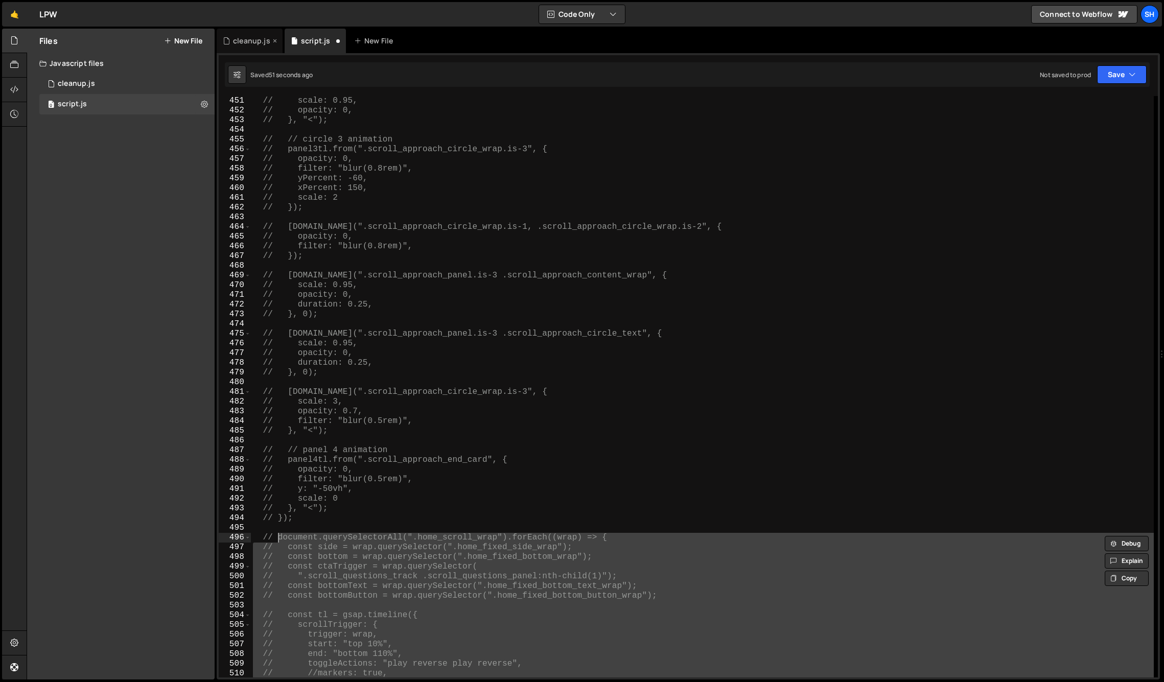
type textarea "// document.querySelectorAll(".home_scroll_wrap").forEach((wrap) => {"
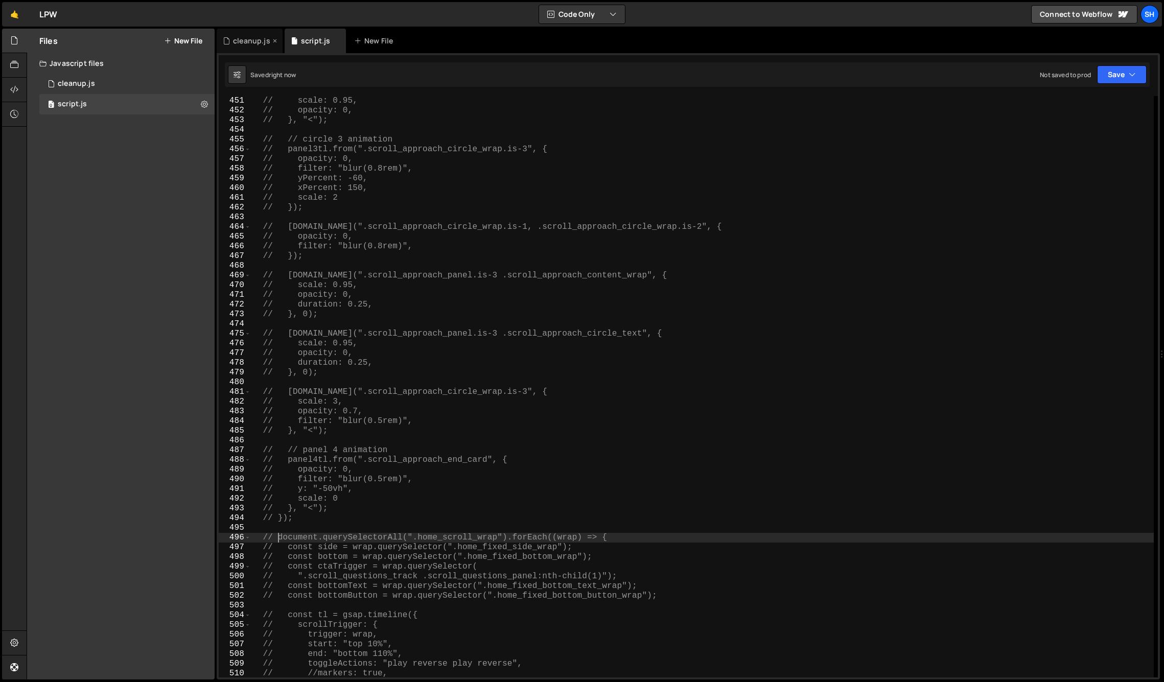
click at [255, 45] on div "cleanup.js" at bounding box center [251, 41] width 37 height 10
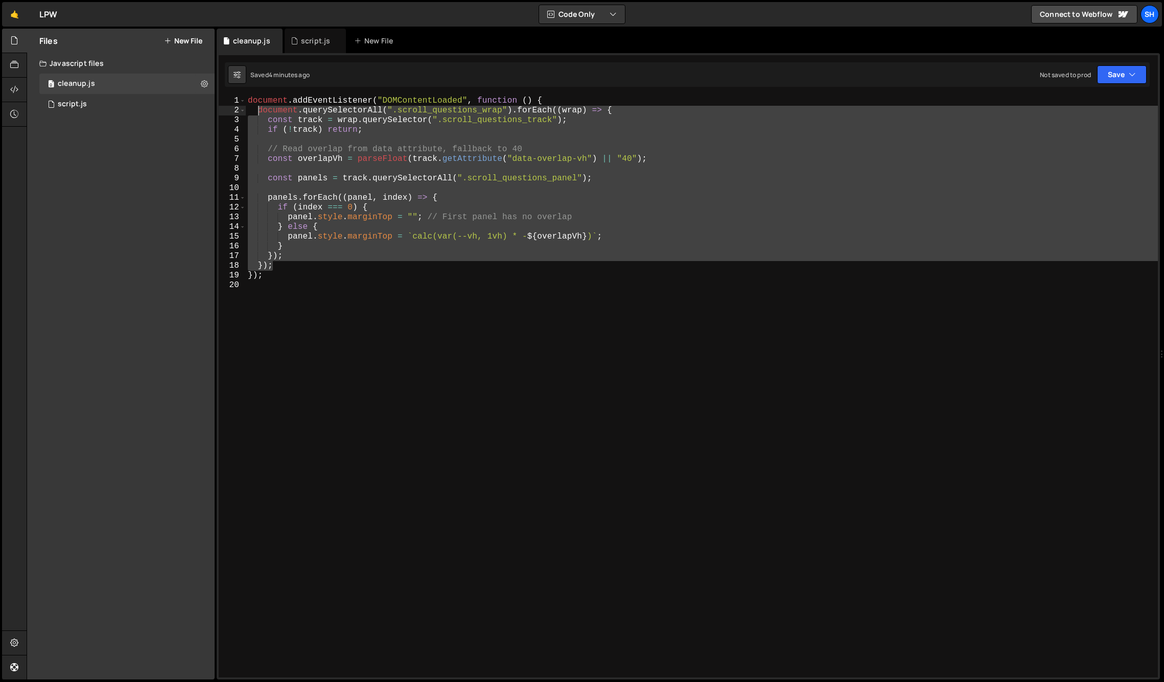
drag, startPoint x: 271, startPoint y: 268, endPoint x: 256, endPoint y: 112, distance: 156.0
click at [256, 112] on div "document . addEventListener ( "DOMContentLoaded" , function ( ) { document . qu…" at bounding box center [702, 396] width 912 height 601
paste textarea "}"
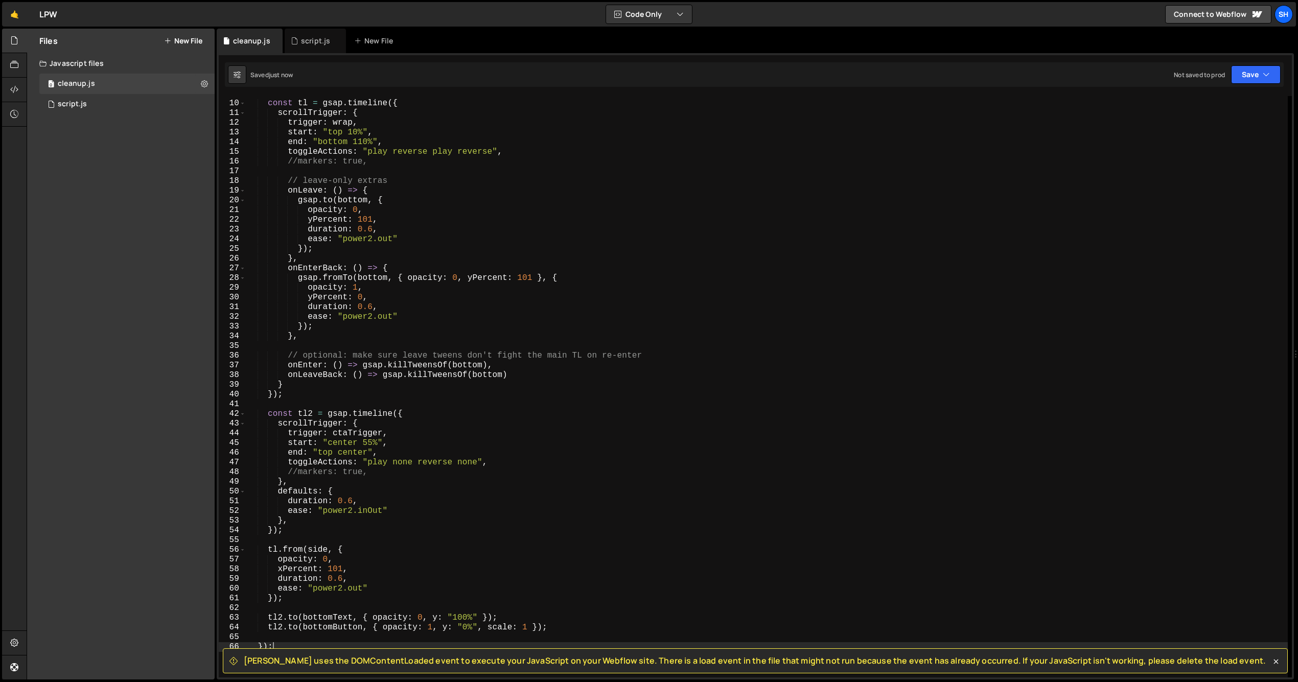
scroll to position [0, 0]
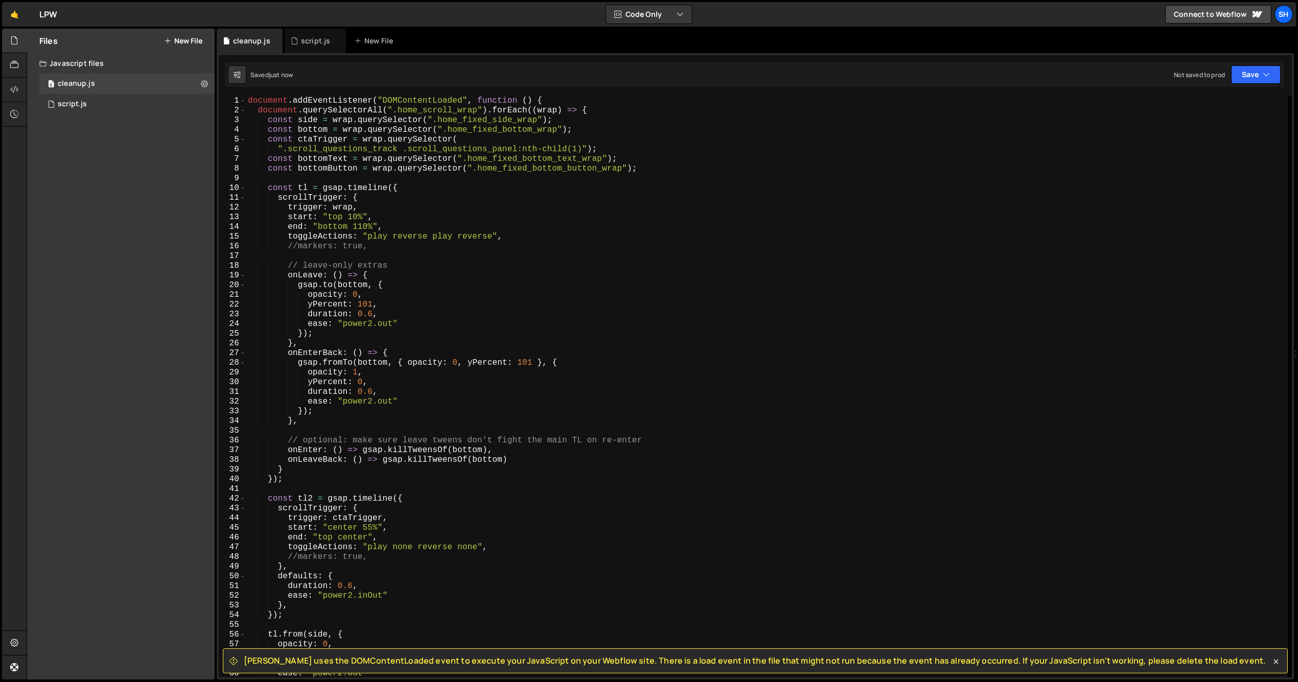
type textarea "});"
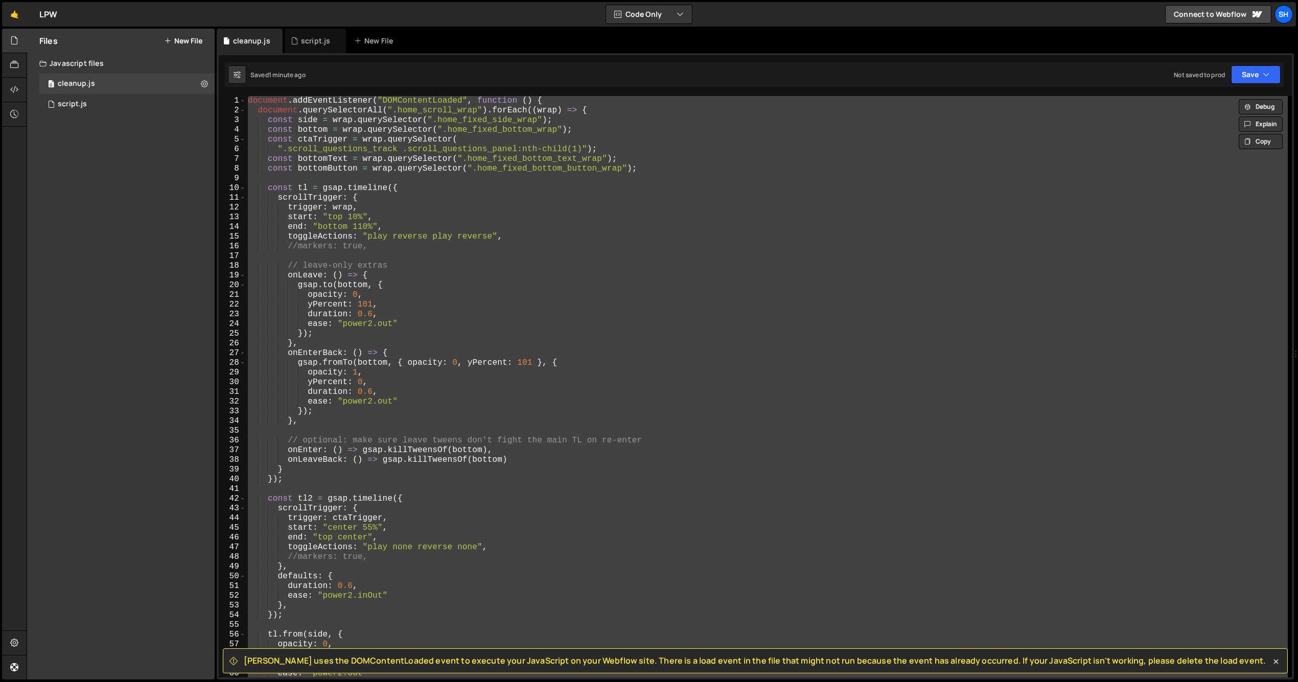
click at [200, 300] on div "Files New File Javascript files 0 cleanup.js 0 0 script.js 0 CSS files Copy sha…" at bounding box center [121, 354] width 188 height 651
click at [318, 41] on div "script.js" at bounding box center [315, 41] width 29 height 10
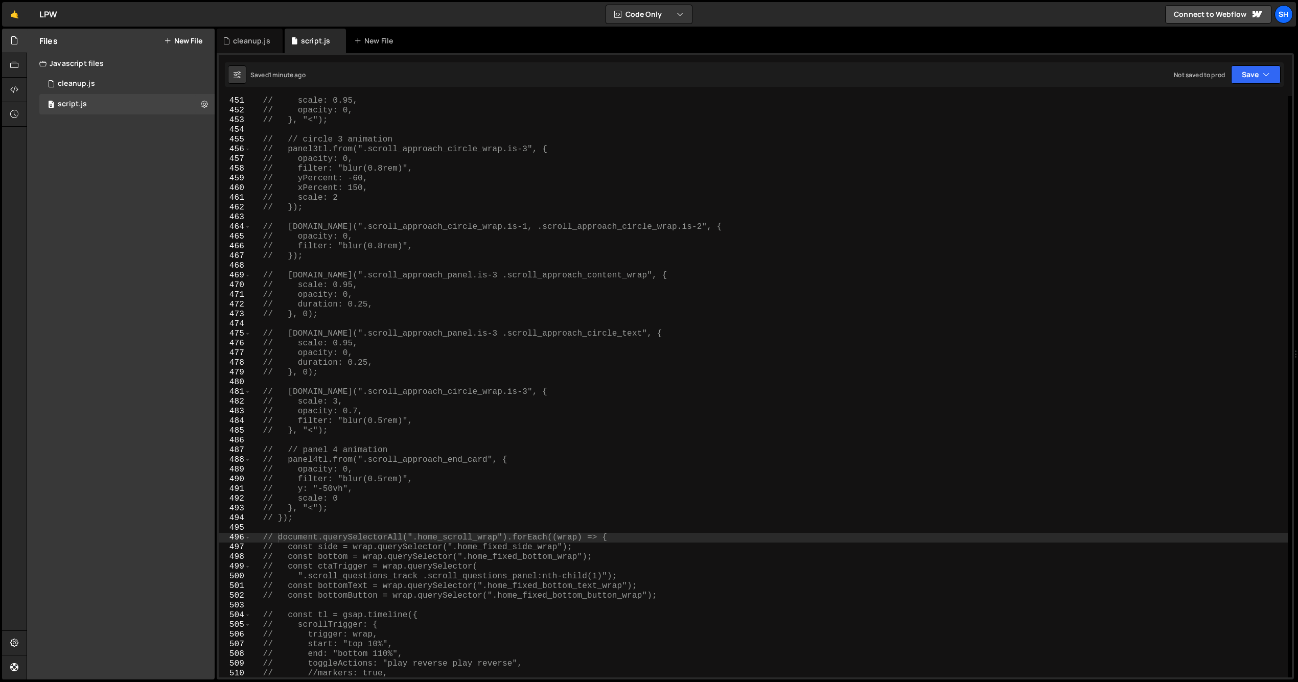
click at [138, 285] on div "Files New File Javascript files 0 cleanup.js 0 0 script.js 0 CSS files Copy sha…" at bounding box center [121, 354] width 188 height 651
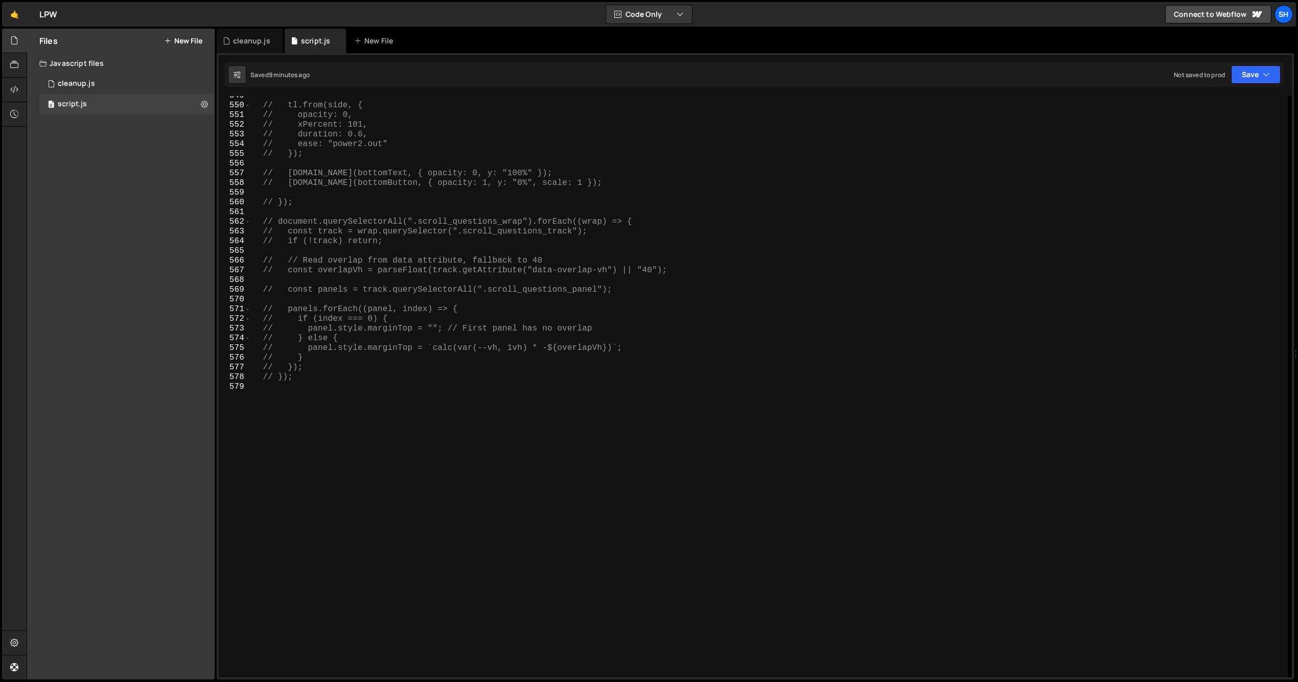
scroll to position [5325, 0]
type textarea "// });"
click at [346, 374] on div "// tl.from(side, { // opacity: 0, // xPercent: 101, // duration: 0.6, // ease: …" at bounding box center [769, 391] width 1037 height 601
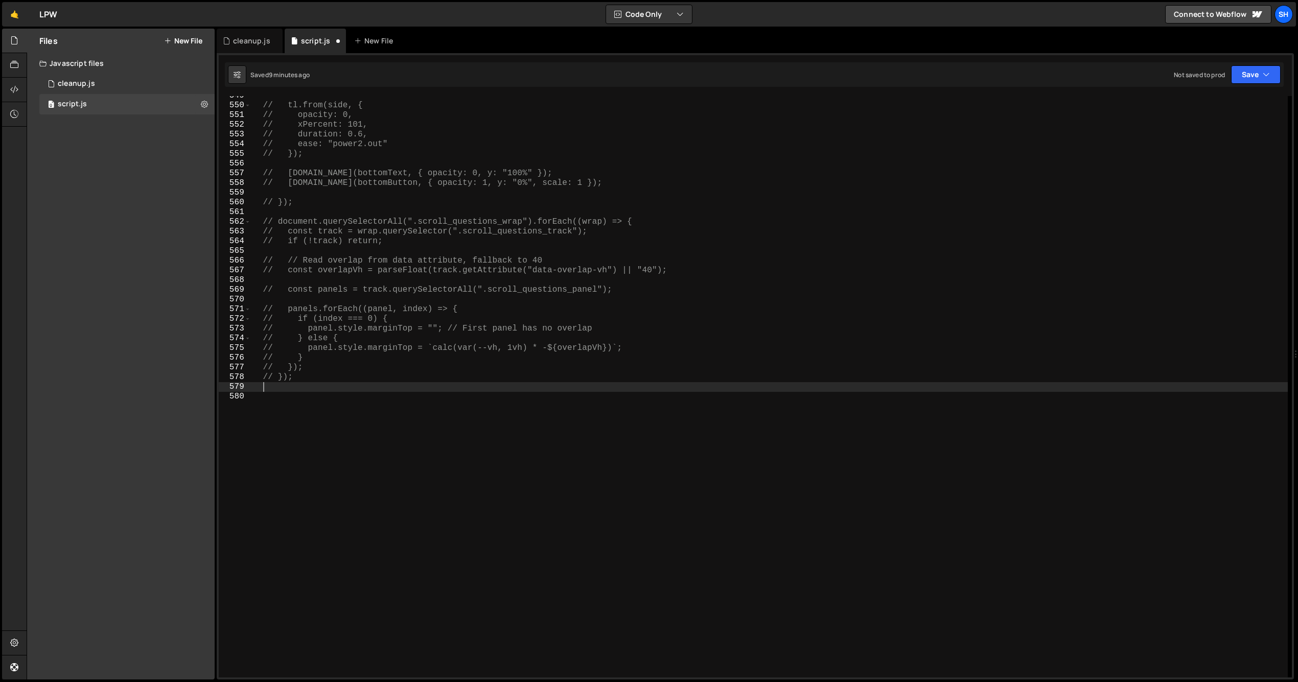
scroll to position [0, 0]
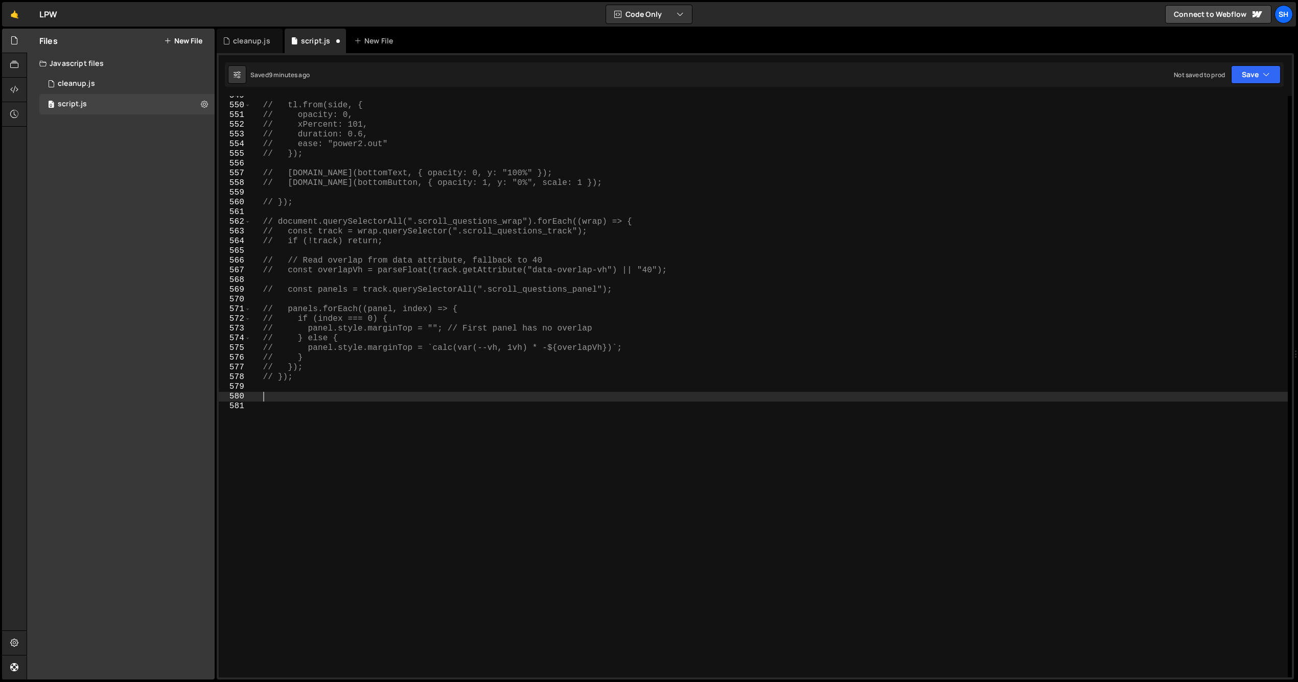
paste textarea "});"
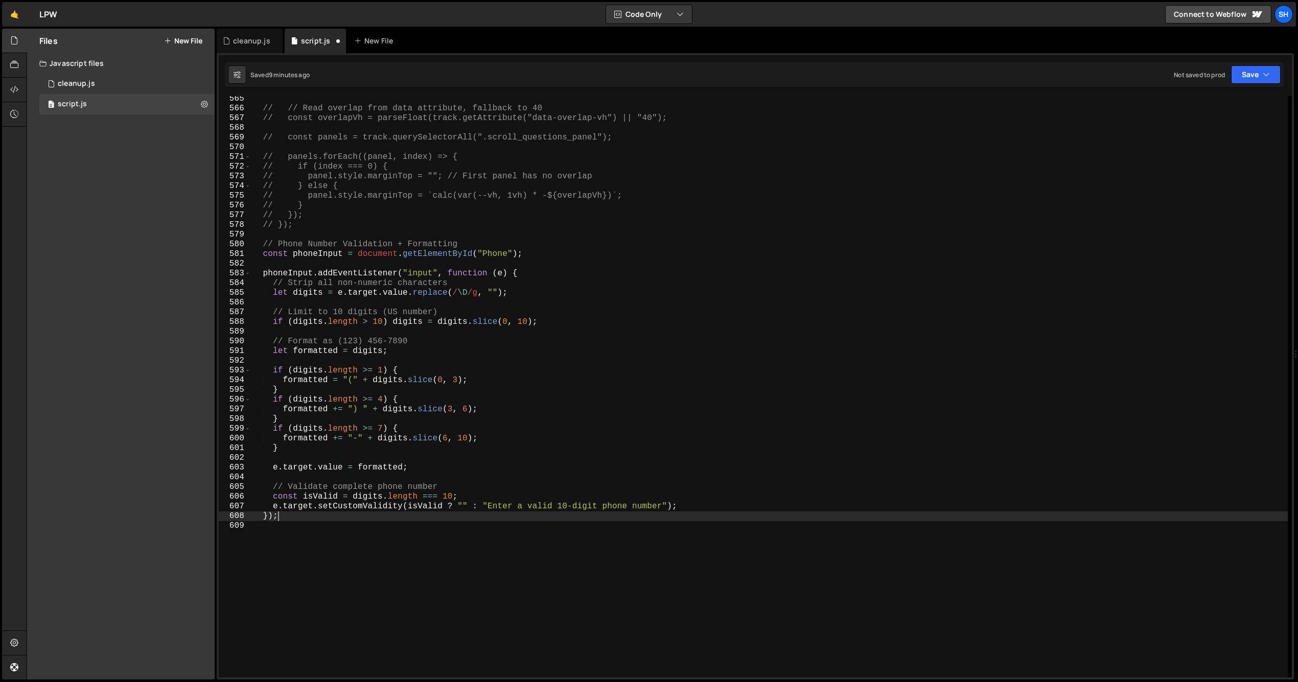
scroll to position [5479, 0]
type textarea "});"
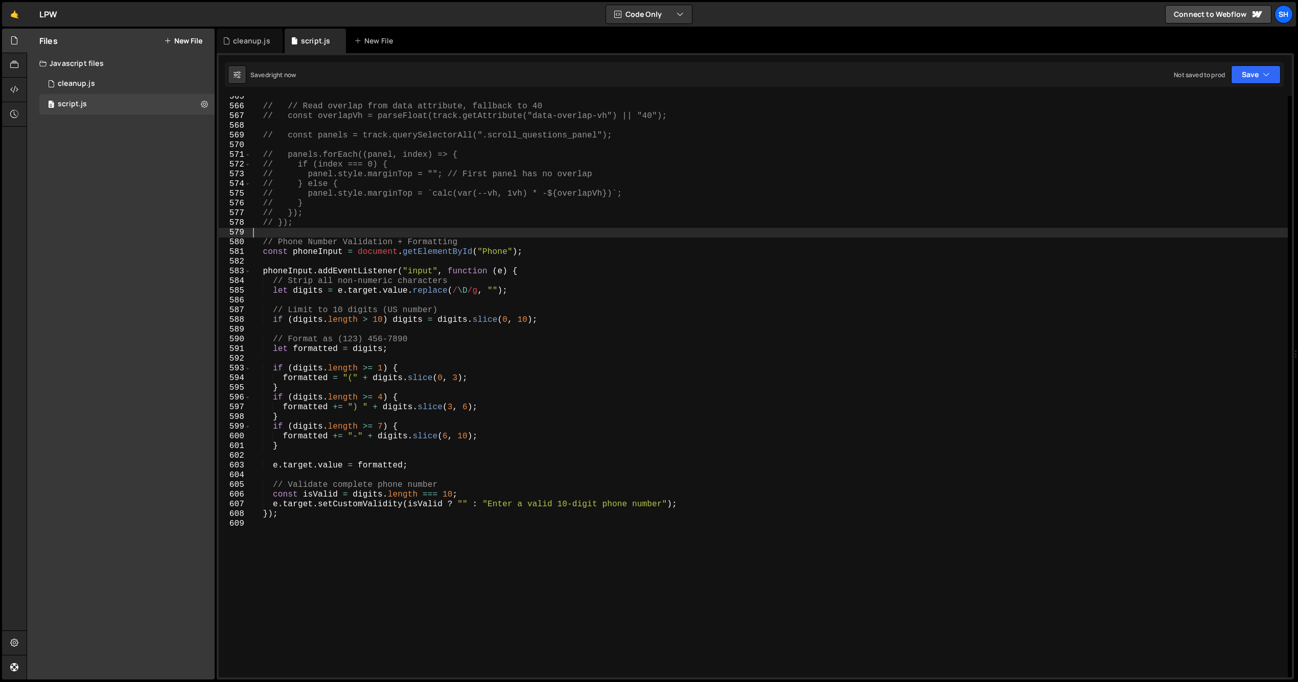
click at [345, 228] on div "// // Read overlap from data attribute, fallback to 40 // const overlapVh = par…" at bounding box center [769, 392] width 1037 height 601
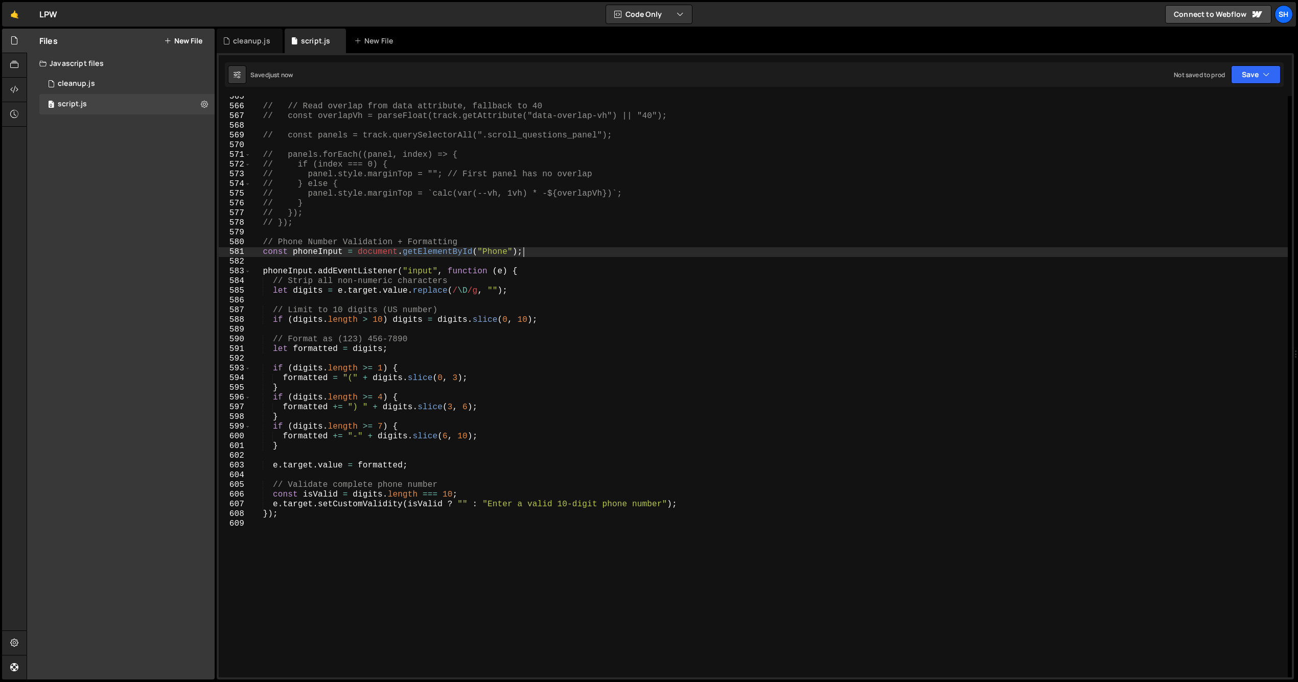
click at [538, 251] on div "// // Read overlap from data attribute, fallback to 40 // const overlapVh = par…" at bounding box center [769, 392] width 1037 height 601
click at [524, 252] on div "// // Read overlap from data attribute, fallback to 40 // const overlapVh = par…" at bounding box center [769, 392] width 1037 height 601
click at [528, 251] on div "// // Read overlap from data attribute, fallback to 40 // const overlapVh = par…" at bounding box center [769, 392] width 1037 height 601
drag, startPoint x: 453, startPoint y: 256, endPoint x: 252, endPoint y: 254, distance: 200.8
click at [252, 254] on div "// // Read overlap from data attribute, fallback to 40 // const overlapVh = par…" at bounding box center [769, 392] width 1037 height 601
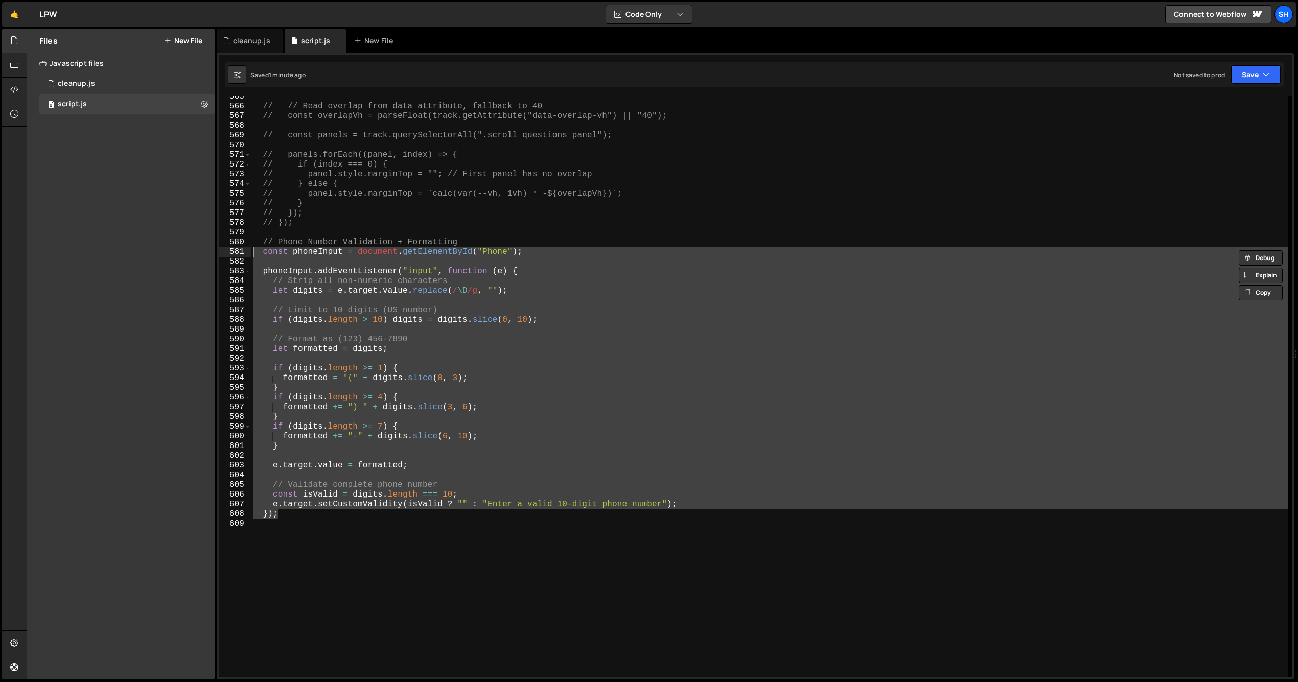
drag, startPoint x: 282, startPoint y: 518, endPoint x: 235, endPoint y: 252, distance: 269.3
click at [235, 252] on div "const phoneInput = document.getElementById("Phone"); [PHONE_NUMBER] [PHONE_NUMB…" at bounding box center [755, 386] width 1073 height 581
click at [135, 251] on div "Files New File Javascript files 0 cleanup.js 0 0 script.js 0 CSS files Copy sha…" at bounding box center [121, 354] width 188 height 651
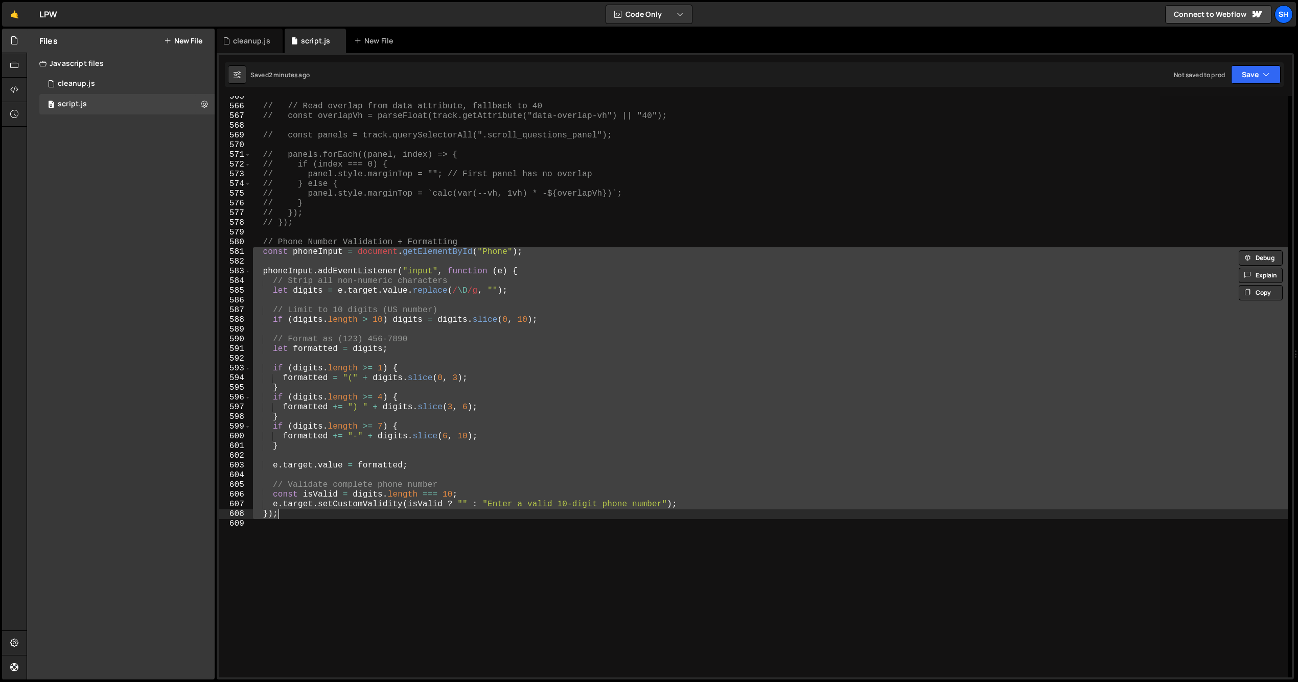
type textarea "// Validate complete phone number"
type textarea "// Limit to 10 digits (US number)"
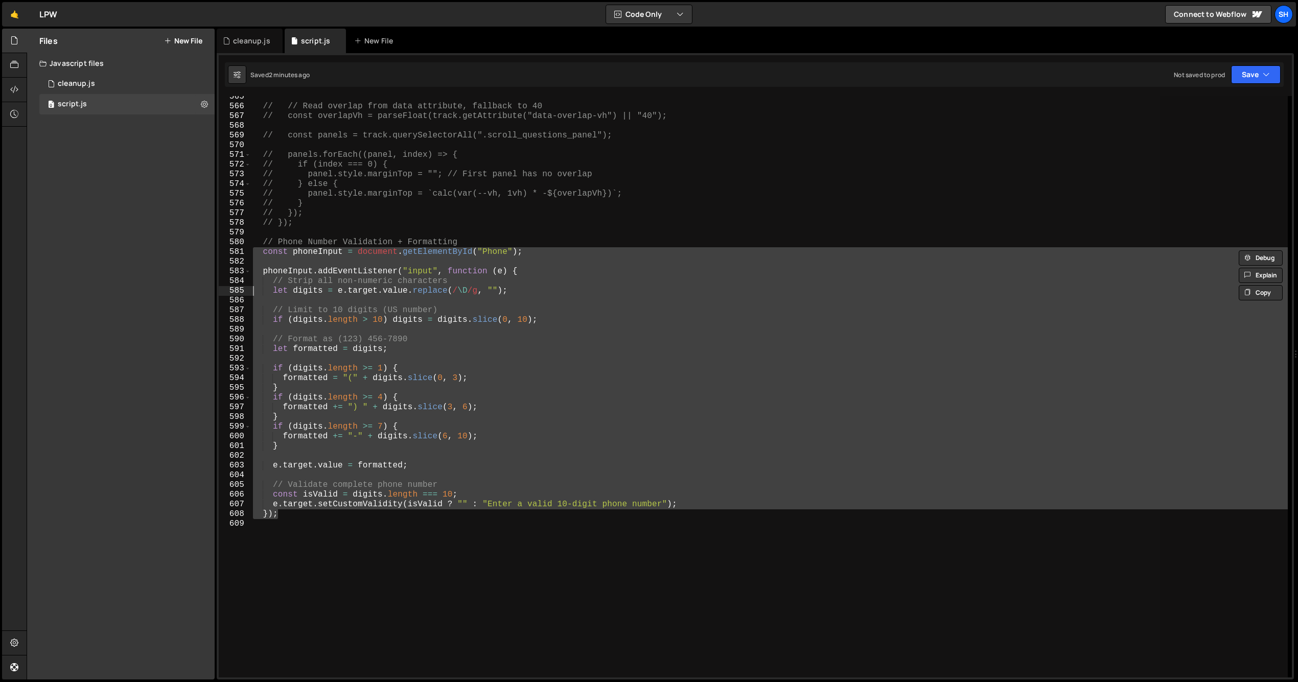
type textarea "phoneInput.addEventListener("input", function (e) {"
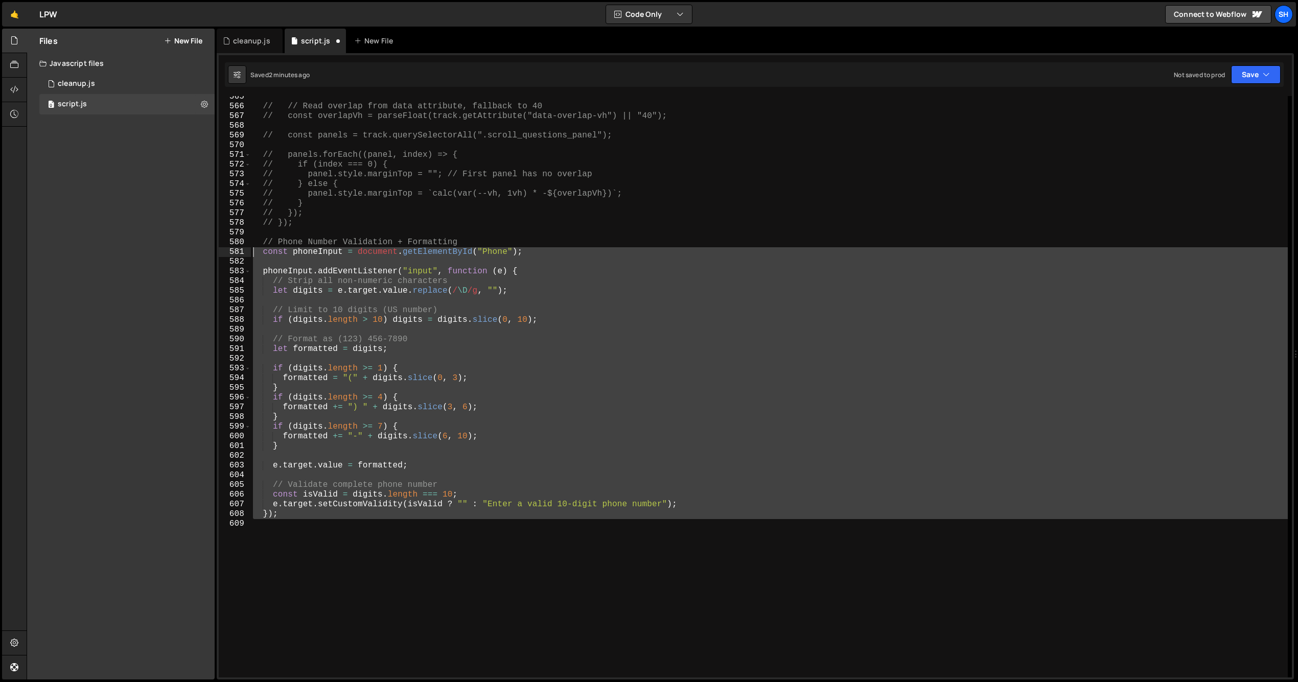
drag, startPoint x: 284, startPoint y: 519, endPoint x: 251, endPoint y: 251, distance: 269.7
click at [251, 251] on div "// // Read overlap from data attribute, fallback to 40 // const overlapVh = par…" at bounding box center [769, 392] width 1037 height 601
type textarea "const phoneInput = document.getElementById("Phone");"
paste textarea
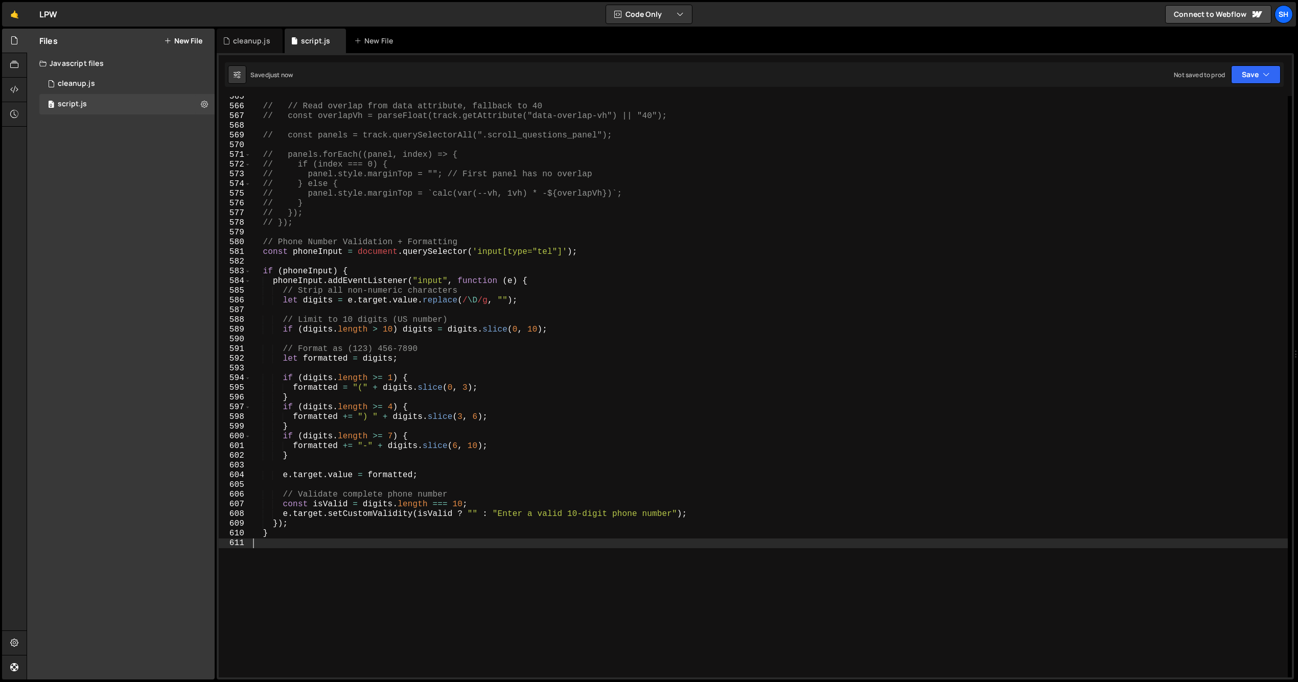
click at [285, 536] on div "// // Read overlap from data attribute, fallback to 40 // const overlapVh = par…" at bounding box center [769, 392] width 1037 height 601
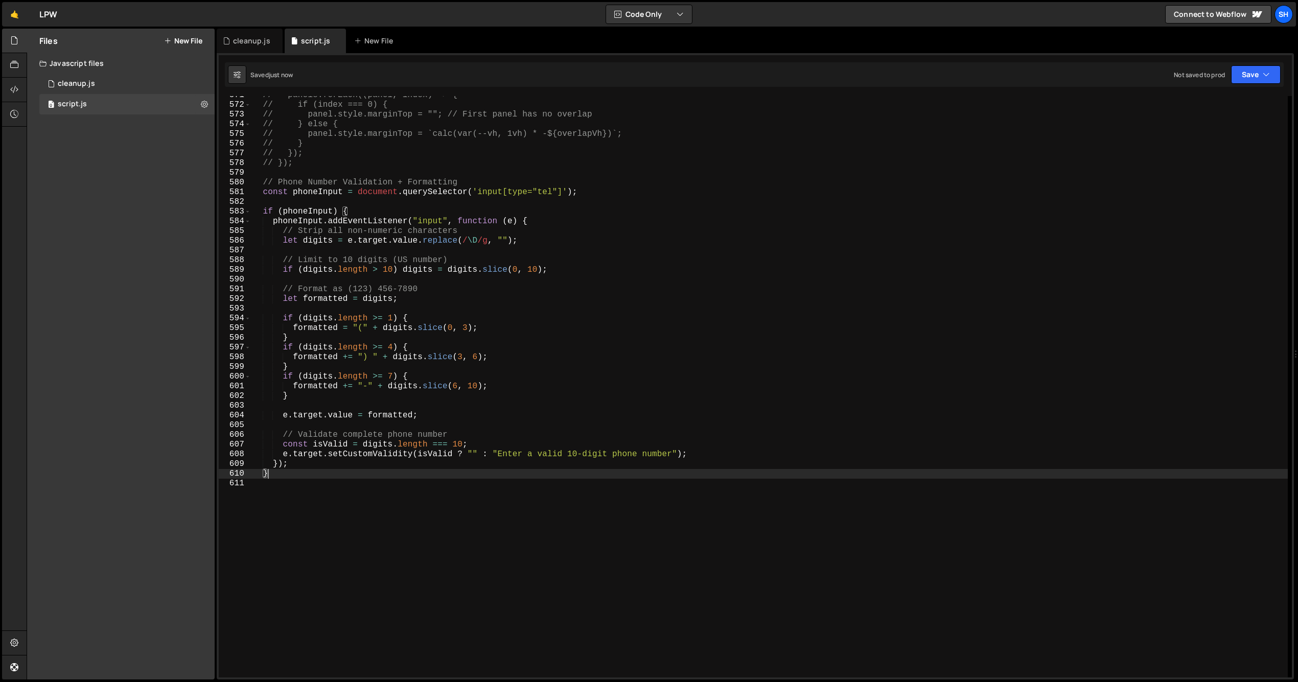
scroll to position [5635, 0]
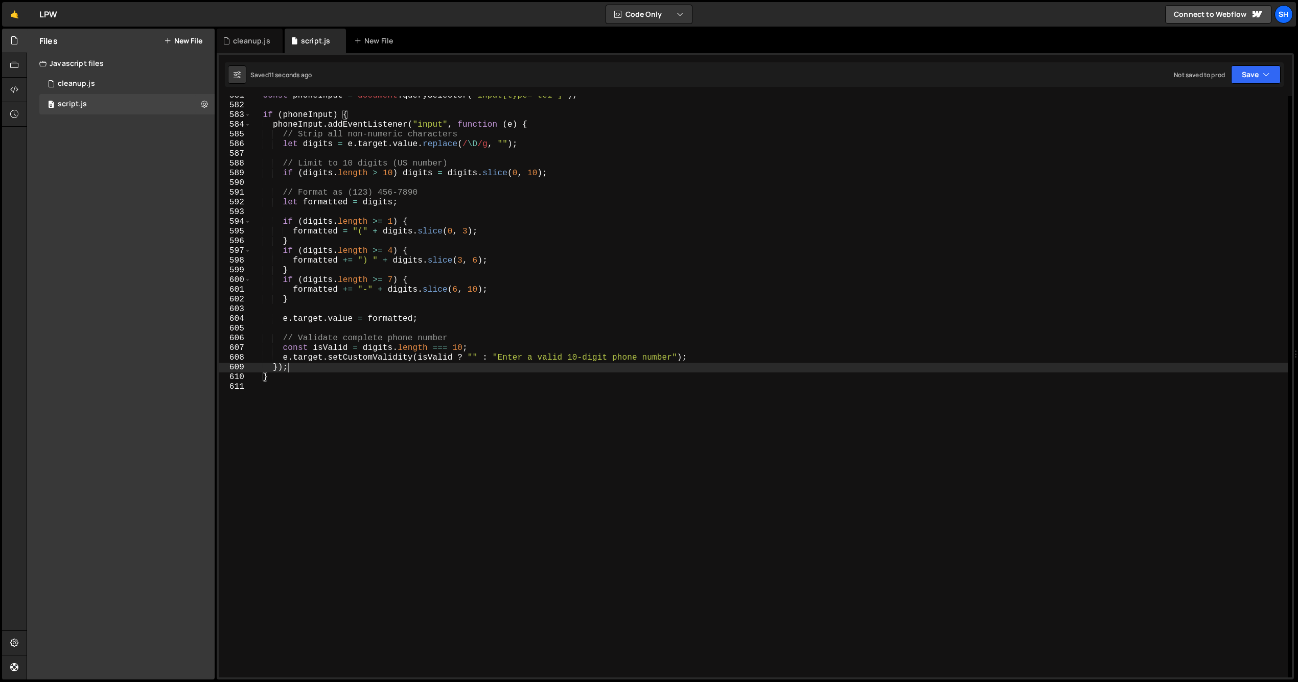
click at [295, 371] on div "const phoneInput = document . querySelector ( 'input[type="tel"]' ) ; if ( phon…" at bounding box center [769, 391] width 1037 height 601
type textarea "});"
drag, startPoint x: 199, startPoint y: 342, endPoint x: 193, endPoint y: 339, distance: 6.9
click at [199, 342] on div "Files New File Javascript files 0 cleanup.js 0 0 script.js 0 CSS files Copy sha…" at bounding box center [121, 354] width 188 height 651
